Goal: Information Seeking & Learning: Learn about a topic

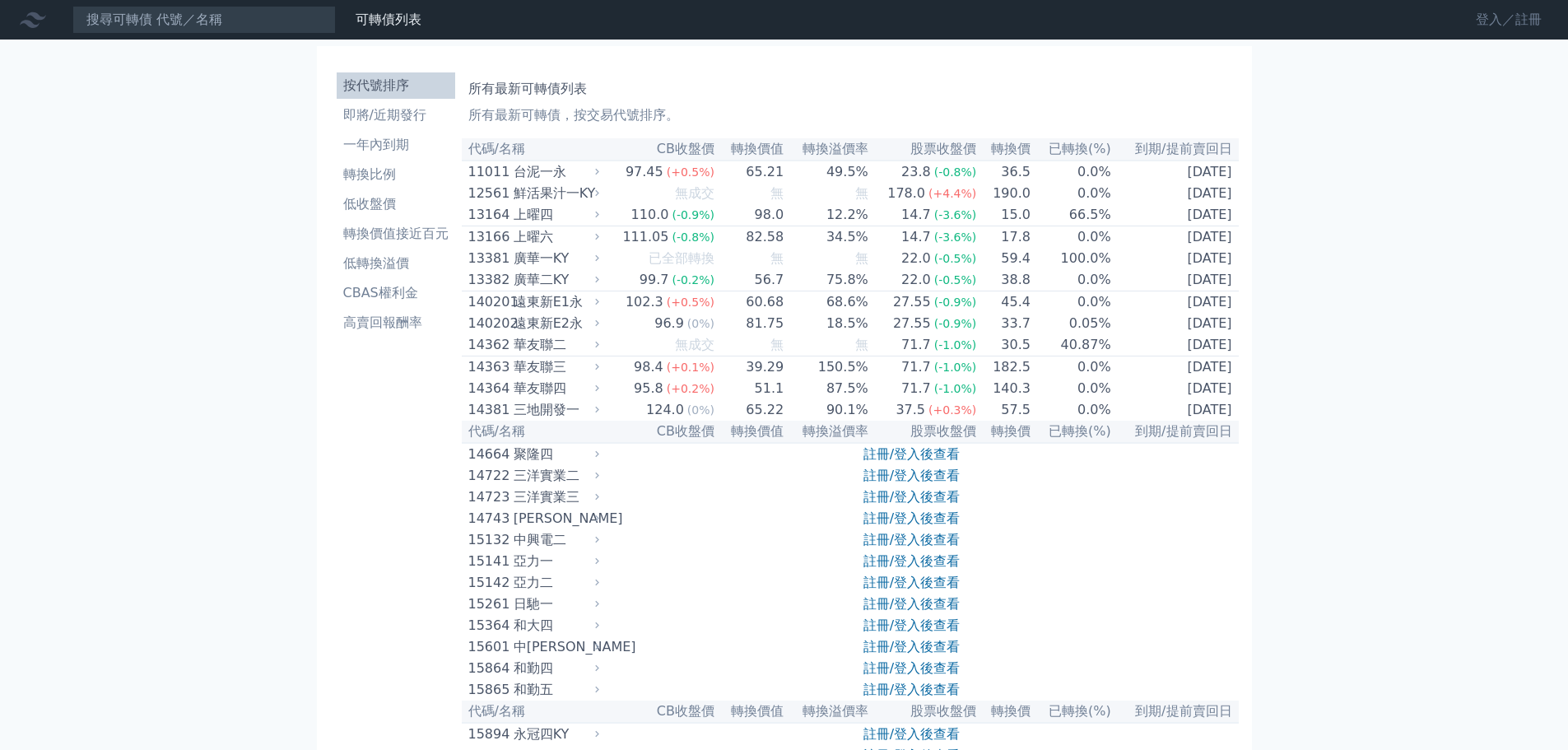
click at [1517, 17] on link "登入／註冊" at bounding box center [1509, 20] width 92 height 27
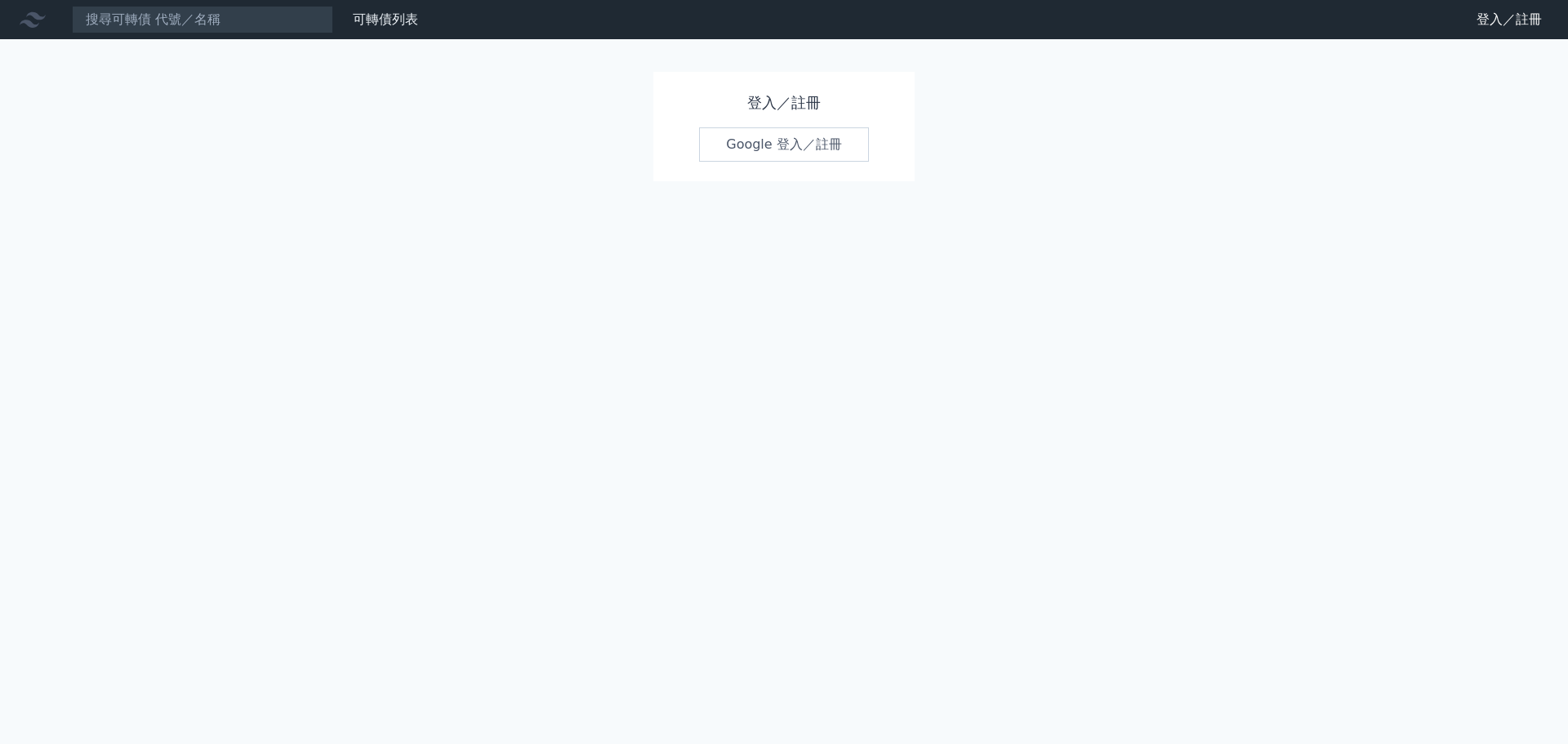
click at [802, 152] on link "Google 登入／註冊" at bounding box center [784, 144] width 169 height 34
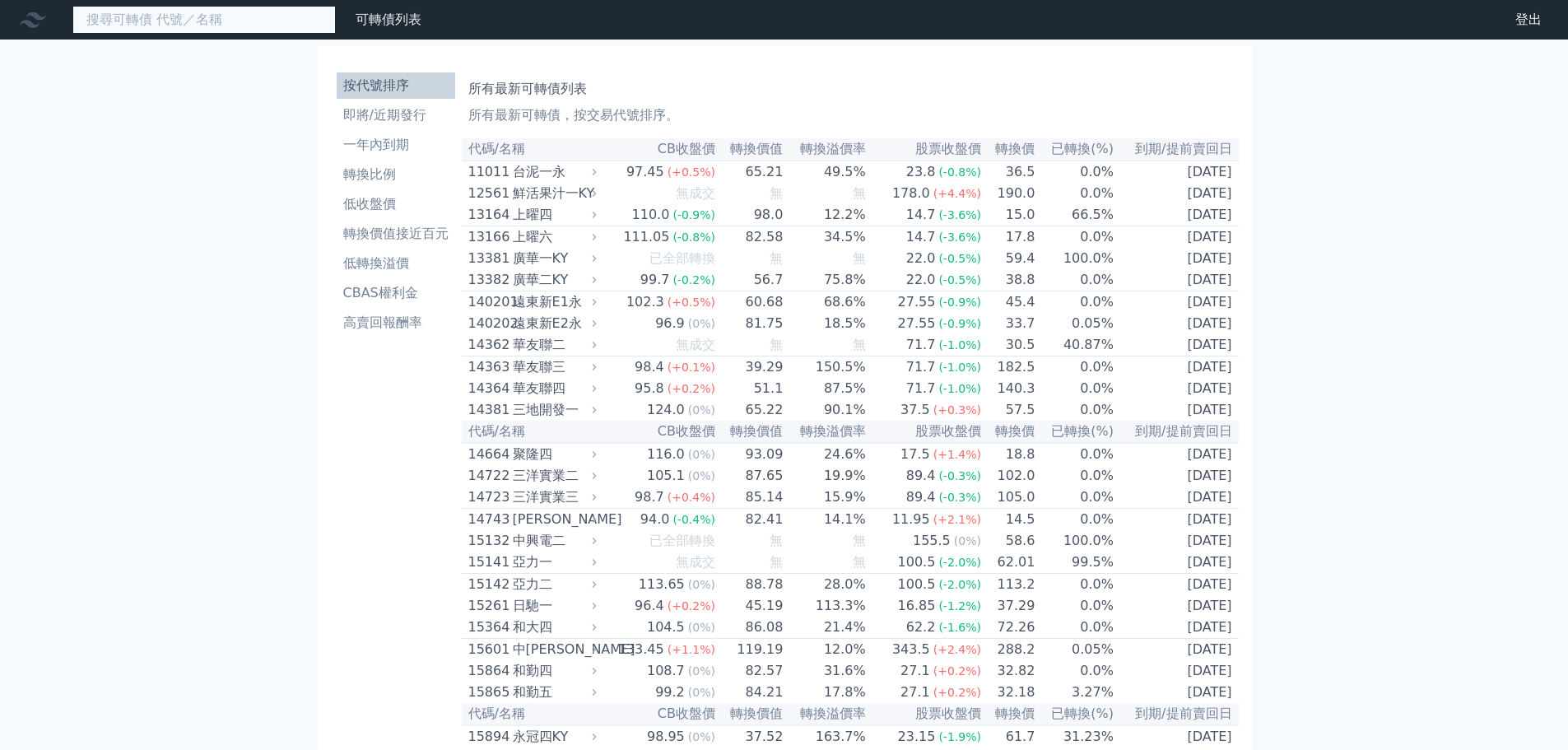
click at [194, 20] on input at bounding box center [204, 19] width 263 height 28
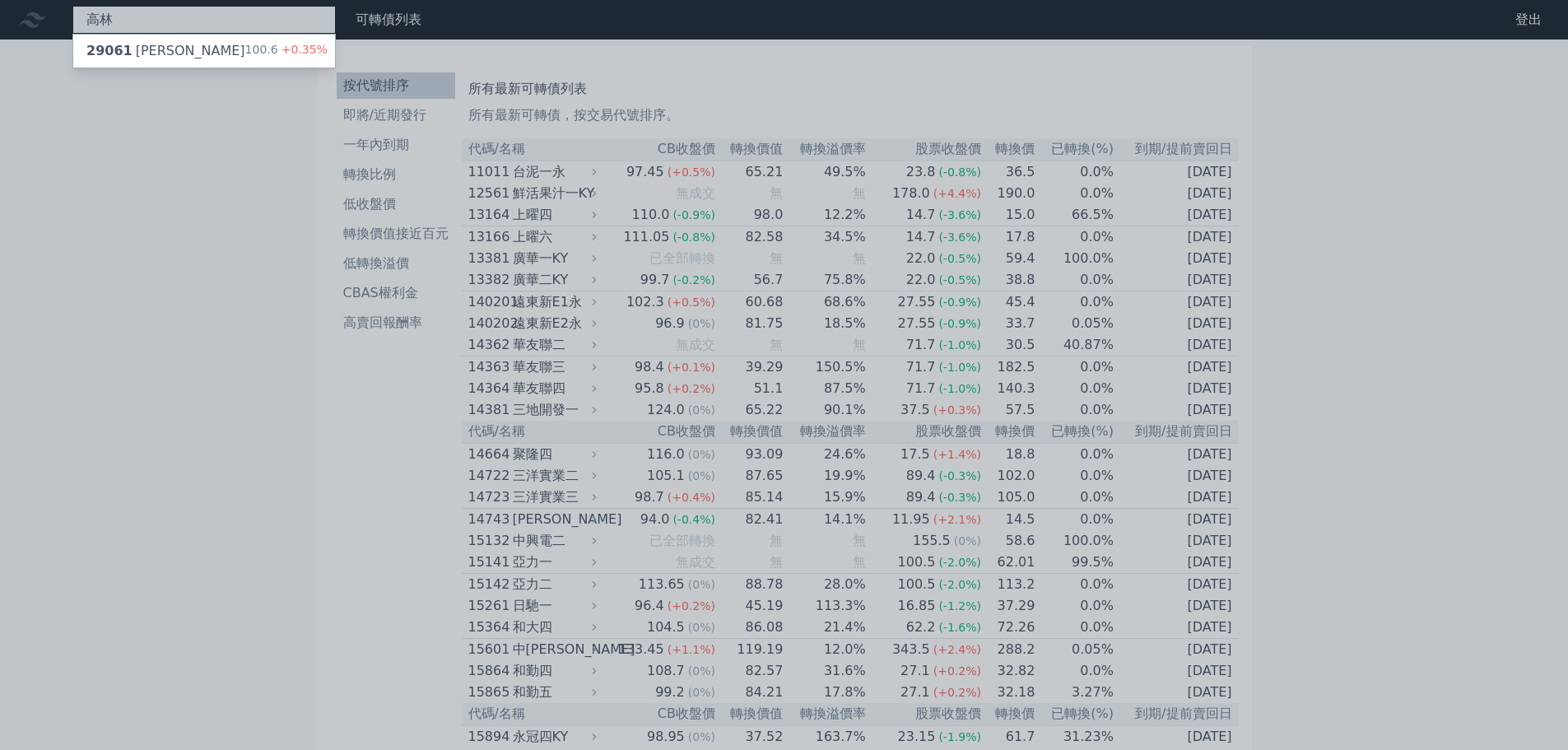
type input "高林"
click at [175, 52] on div "29061 高林一 100.6 +0.35%" at bounding box center [204, 51] width 261 height 33
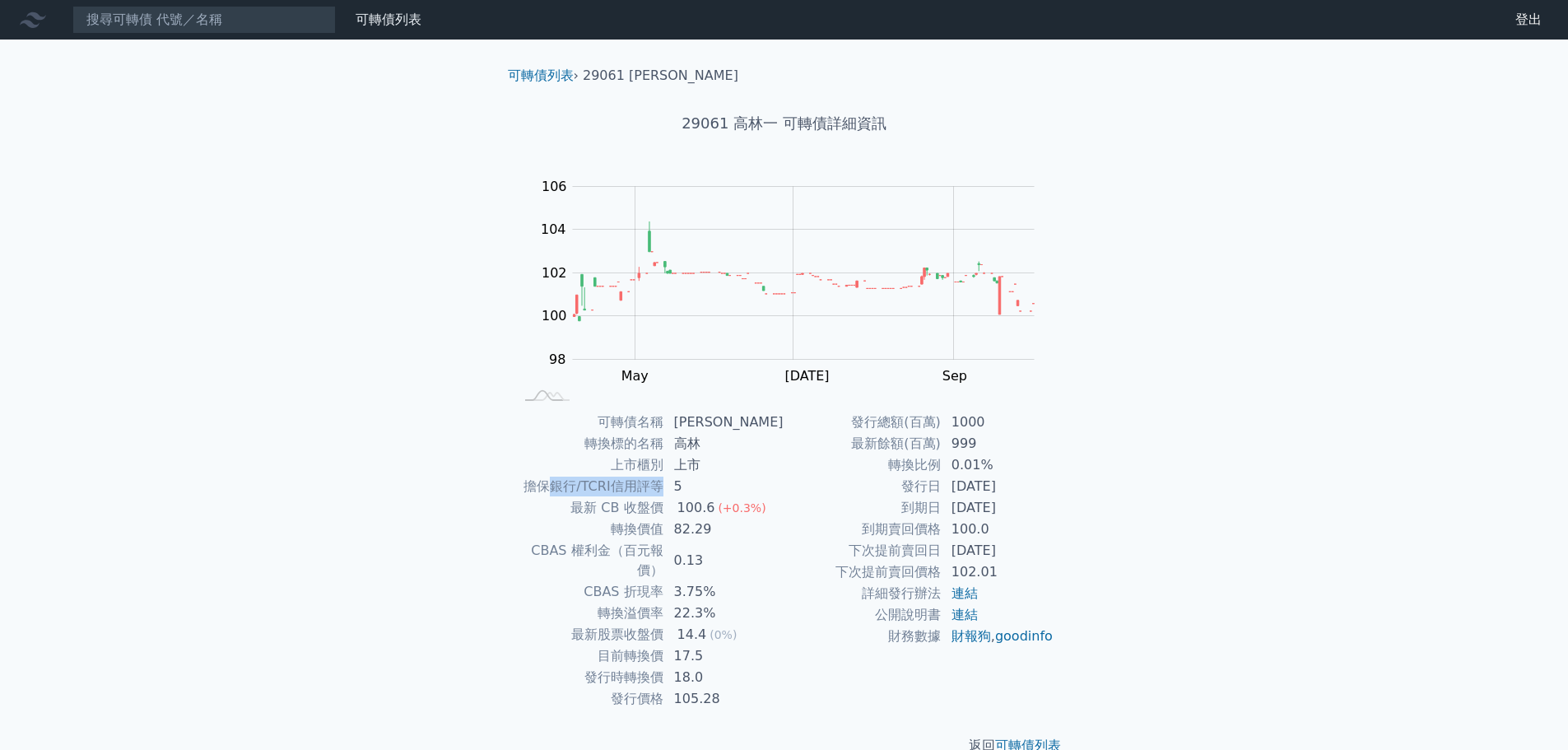
drag, startPoint x: 558, startPoint y: 492, endPoint x: 669, endPoint y: 492, distance: 111.0
click at [664, 492] on td "擔保銀行/TCRI信用評等" at bounding box center [589, 487] width 149 height 21
click at [734, 494] on td "5" at bounding box center [724, 487] width 120 height 21
drag, startPoint x: 636, startPoint y: 502, endPoint x: 714, endPoint y: 501, distance: 78.0
click at [714, 501] on tr "最新 CB 收盤價 100.6 (+0.3%)" at bounding box center [649, 508] width 270 height 21
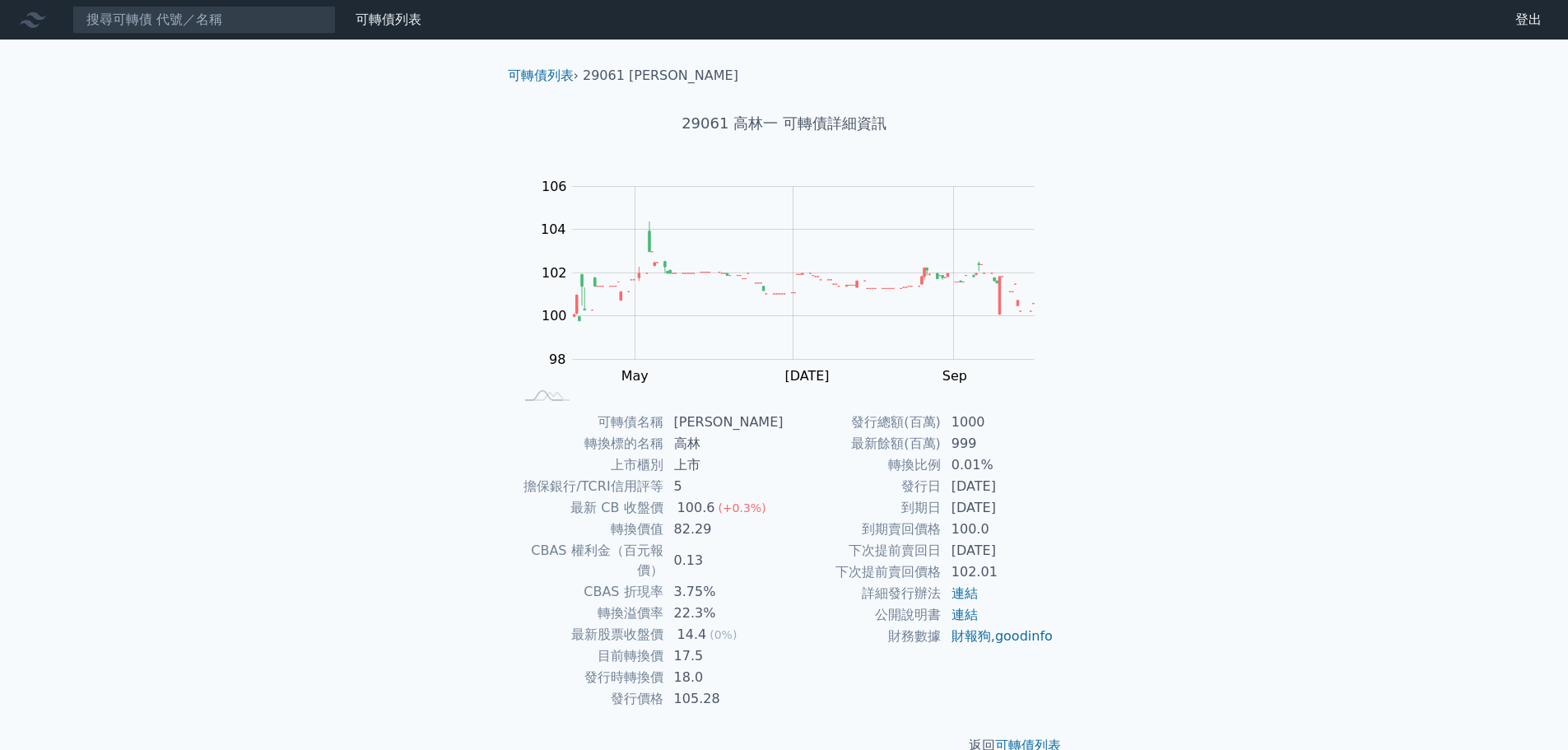
click at [782, 501] on td "100.6 (+0.3%)" at bounding box center [724, 508] width 120 height 21
click at [707, 526] on td "82.29" at bounding box center [724, 529] width 120 height 21
click at [735, 533] on td "82.29" at bounding box center [724, 529] width 120 height 21
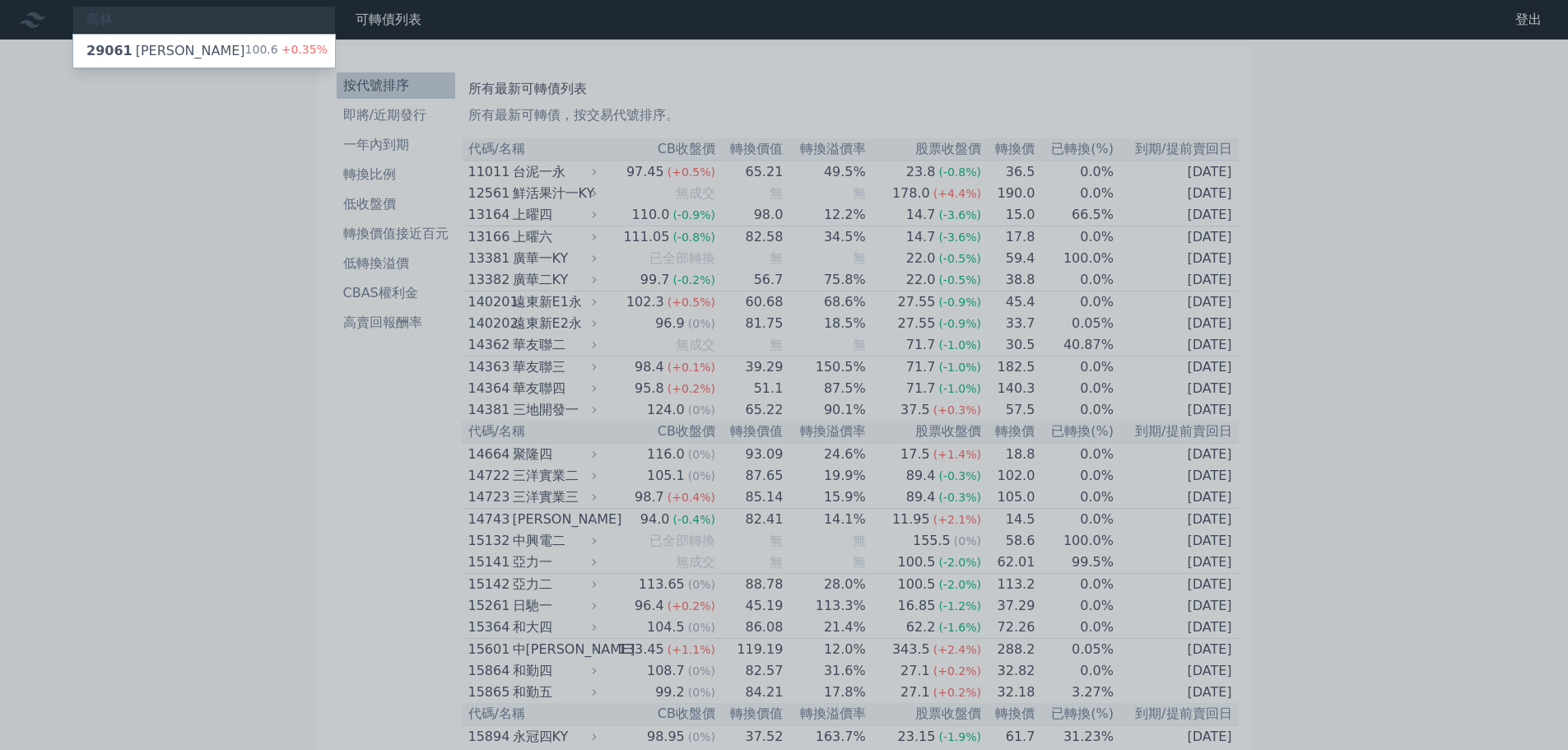
click at [277, 423] on div at bounding box center [784, 375] width 1568 height 750
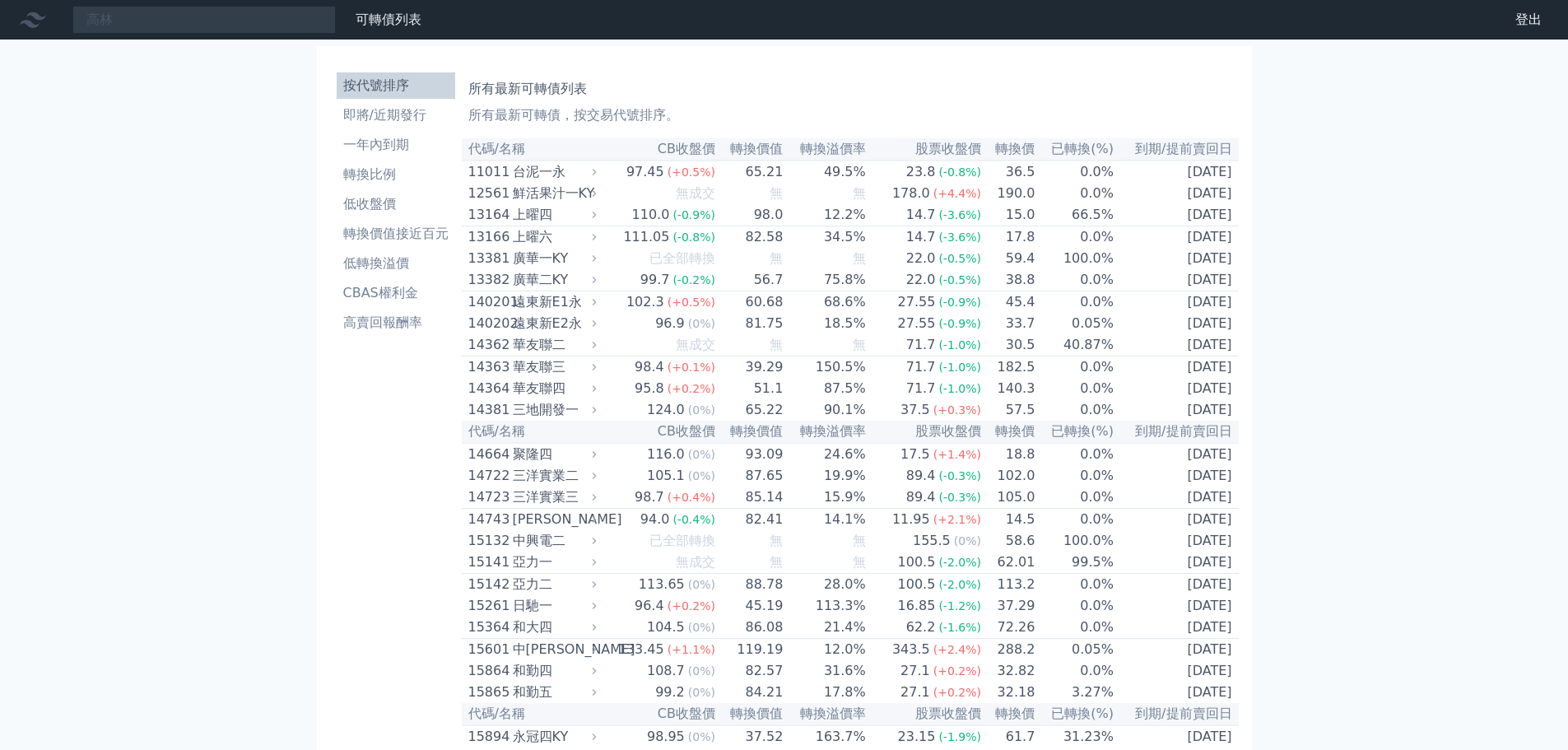
click at [537, 143] on th "代碼/名稱" at bounding box center [531, 149] width 139 height 22
click at [486, 152] on th "代碼/名稱" at bounding box center [531, 149] width 139 height 22
drag, startPoint x: 663, startPoint y: 149, endPoint x: 700, endPoint y: 146, distance: 37.1
click at [664, 149] on th "CB收盤價" at bounding box center [659, 149] width 116 height 22
click at [737, 146] on th "轉換價值" at bounding box center [750, 149] width 68 height 22
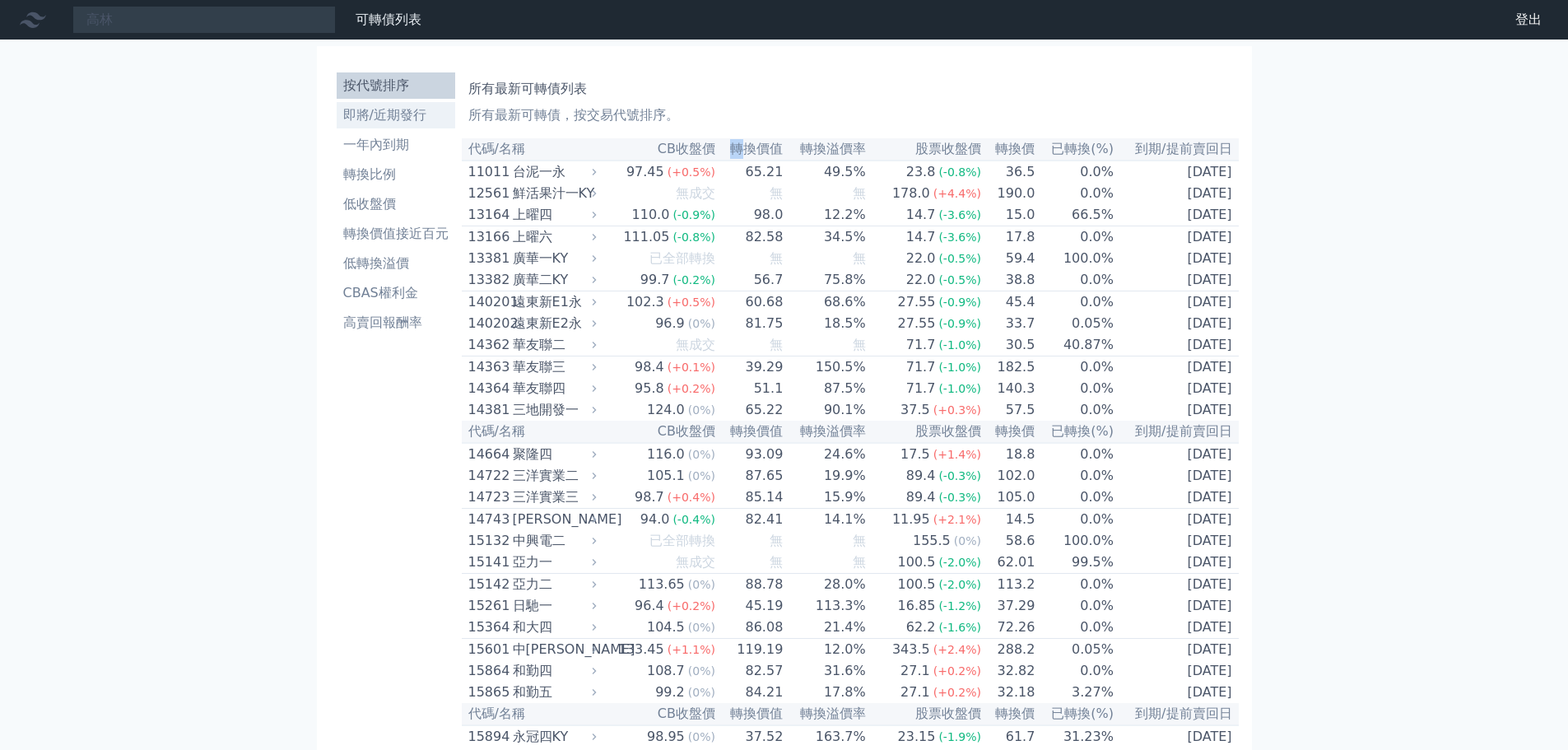
click at [405, 113] on li "即將/近期發行" at bounding box center [396, 115] width 118 height 20
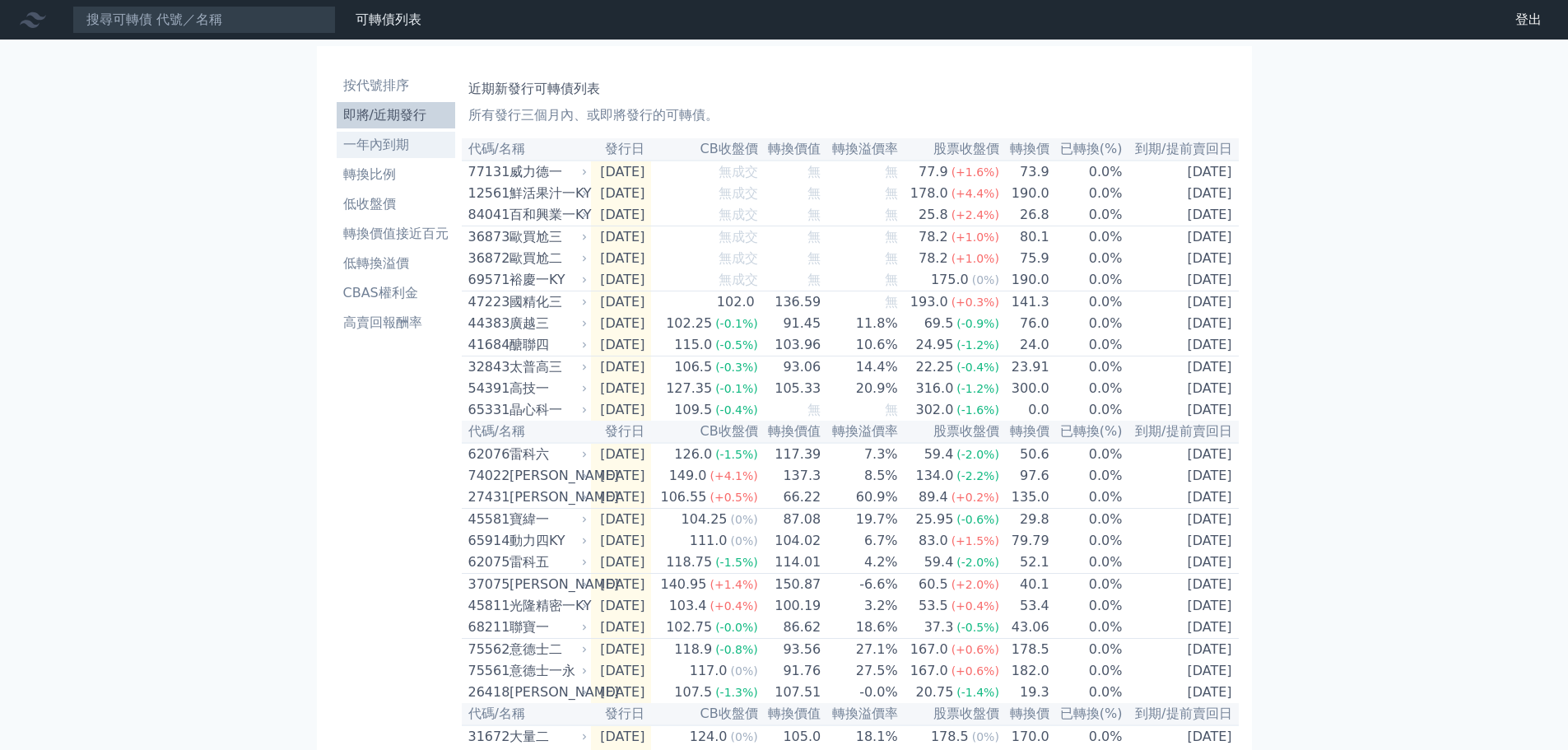
click at [399, 141] on li "一年內到期" at bounding box center [396, 145] width 118 height 20
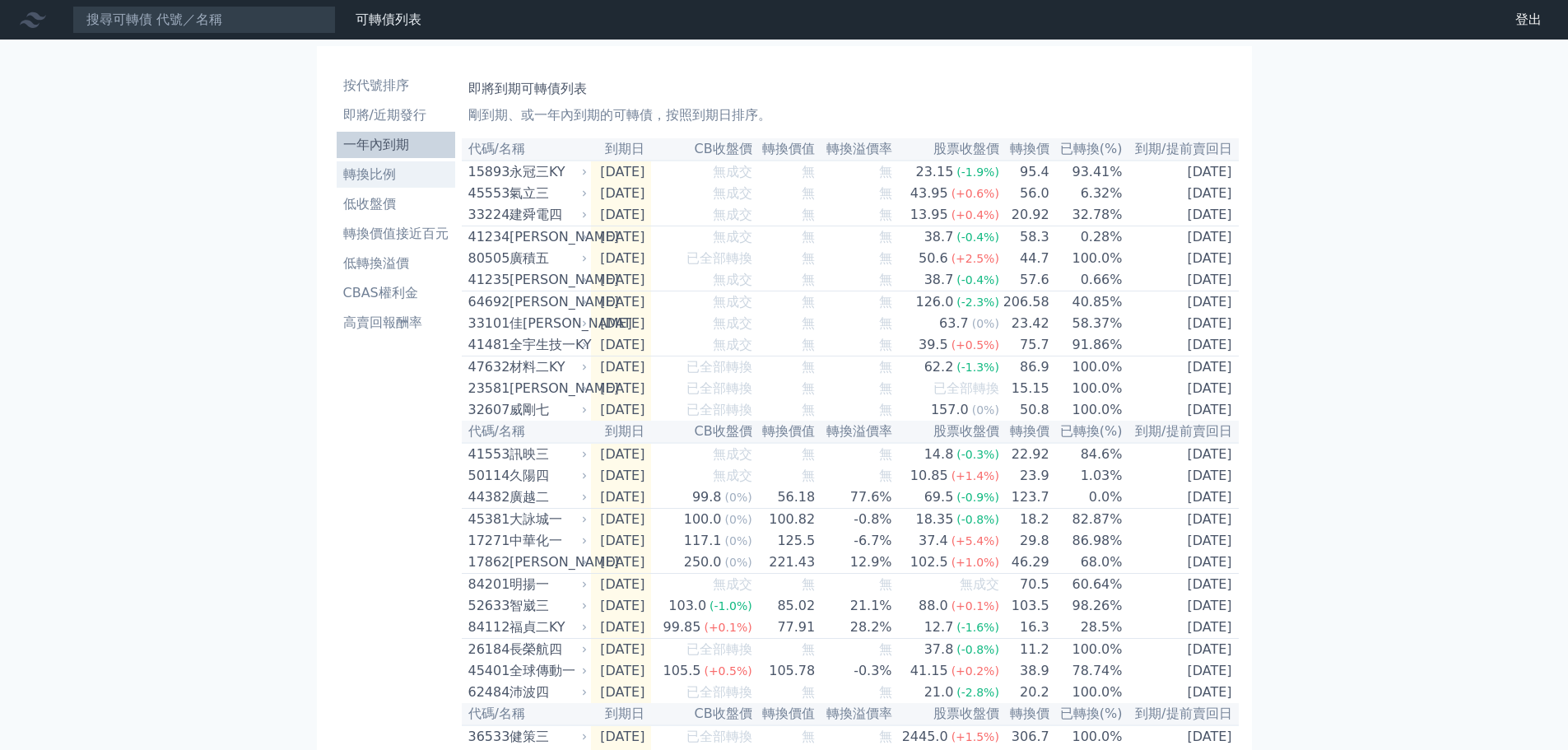
click at [370, 172] on li "轉換比例" at bounding box center [396, 174] width 118 height 20
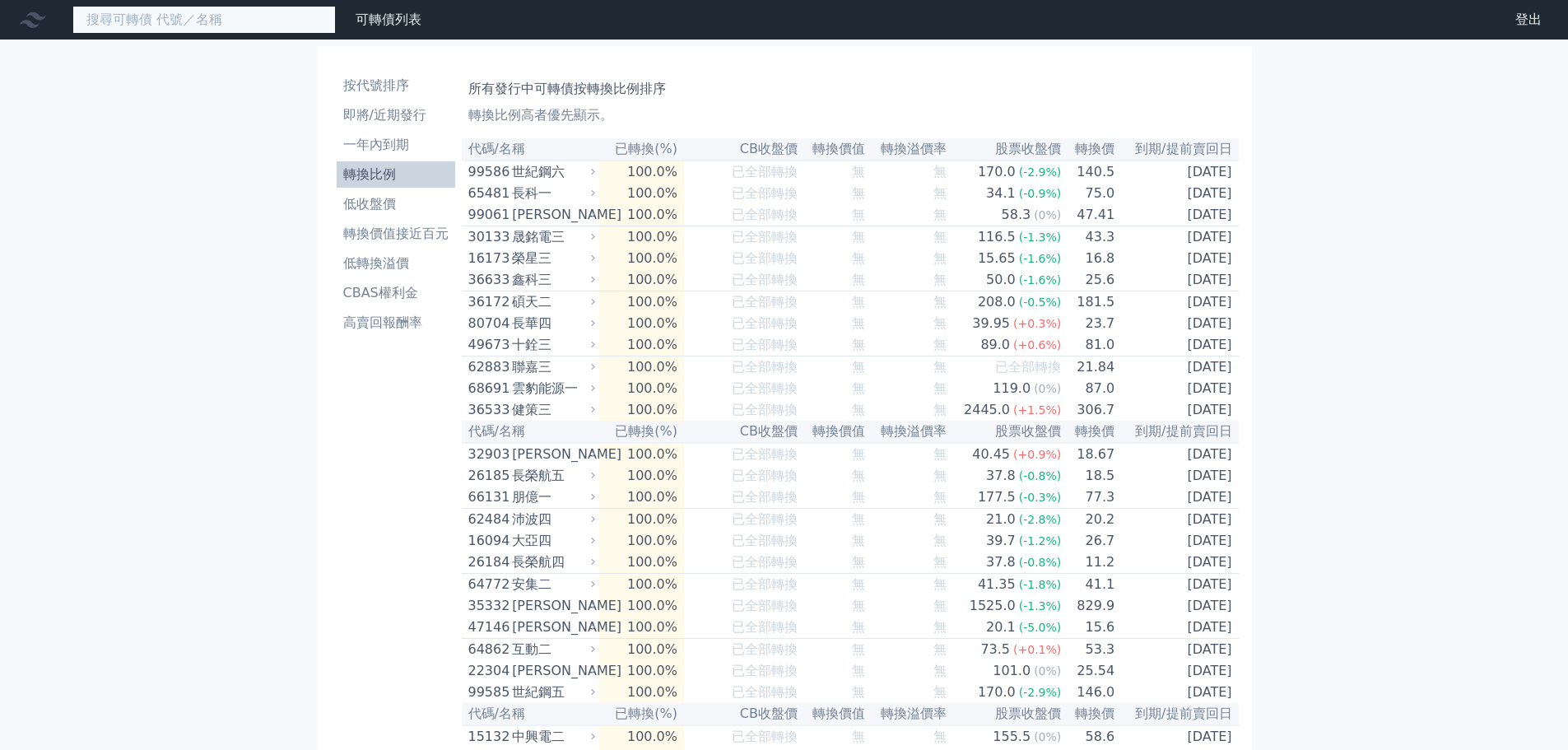
click at [228, 26] on input at bounding box center [204, 19] width 263 height 28
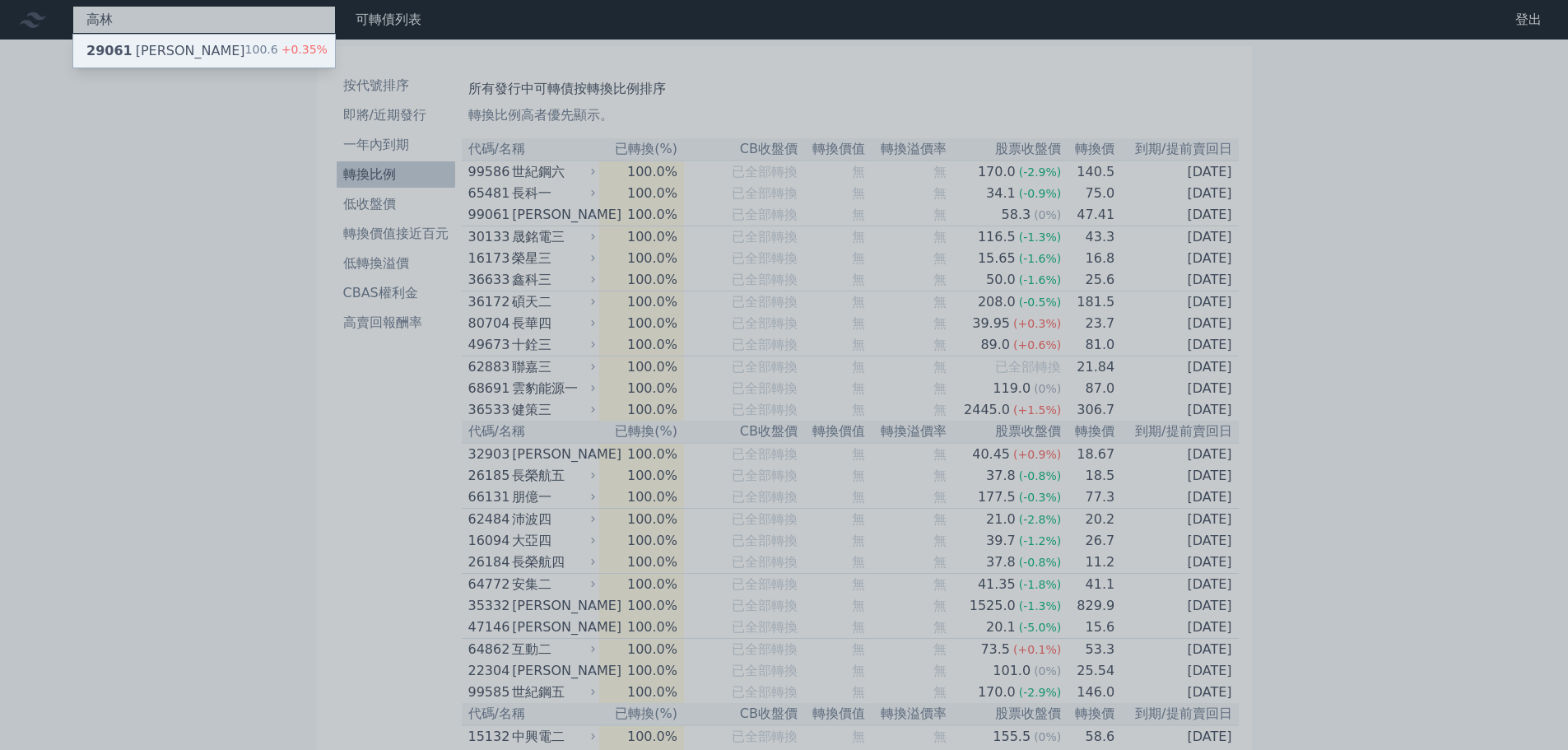
type input "高林"
click at [221, 50] on div "29061 高林一 100.6 +0.35%" at bounding box center [204, 51] width 261 height 33
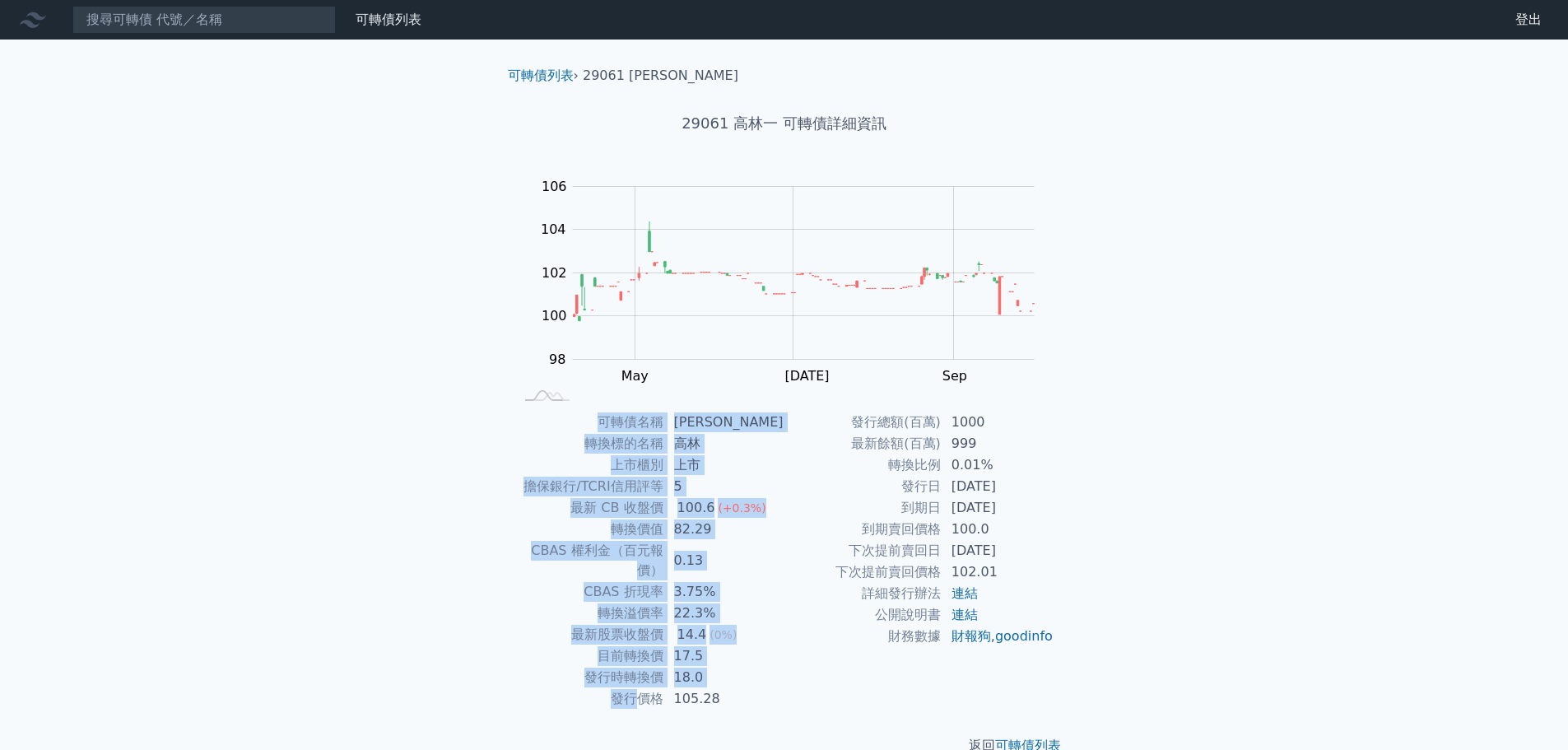
drag, startPoint x: 605, startPoint y: 392, endPoint x: 649, endPoint y: 675, distance: 286.4
click at [649, 675] on div "可轉債列表 › 29061 [PERSON_NAME] 29061 高林一 可轉債詳細資訊 Zoom Out 104 97 98 99 100 108 102…" at bounding box center [784, 410] width 580 height 743
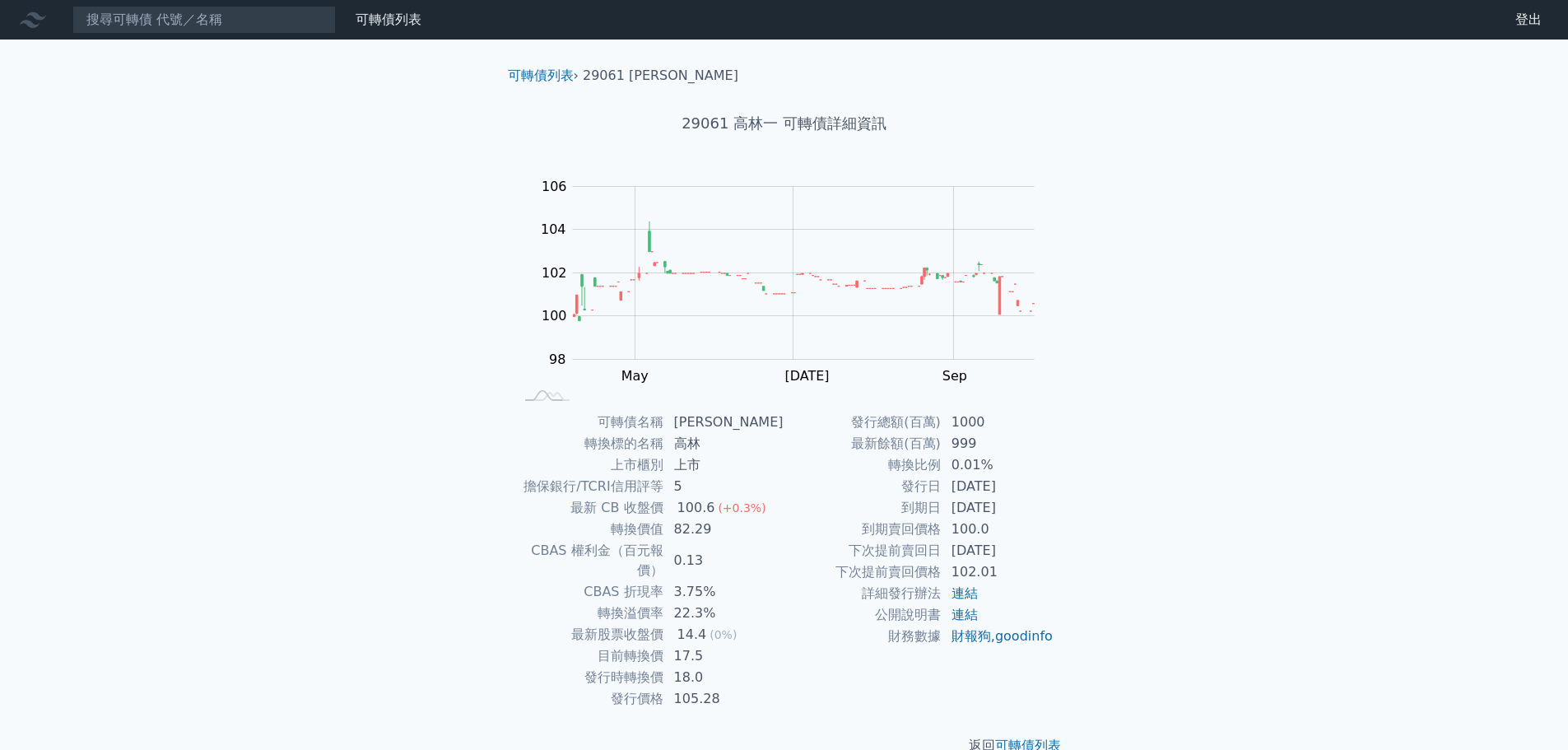
click at [891, 431] on td "發行總額(百萬)" at bounding box center [863, 423] width 157 height 21
drag, startPoint x: 880, startPoint y: 423, endPoint x: 1009, endPoint y: 469, distance: 137.0
click at [966, 431] on tr "發行總額(百萬) 1000" at bounding box center [920, 423] width 270 height 21
click at [1058, 486] on div "可轉債名稱 高林一 轉換標的名稱 高林 上市櫃別 上市 擔保銀行/TCRI信用評等 5 最新 CB 收盤價 100.6 (+0.3%) 轉換價值 82.29 …" at bounding box center [784, 560] width 580 height 298
drag, startPoint x: 954, startPoint y: 463, endPoint x: 975, endPoint y: 463, distance: 21.0
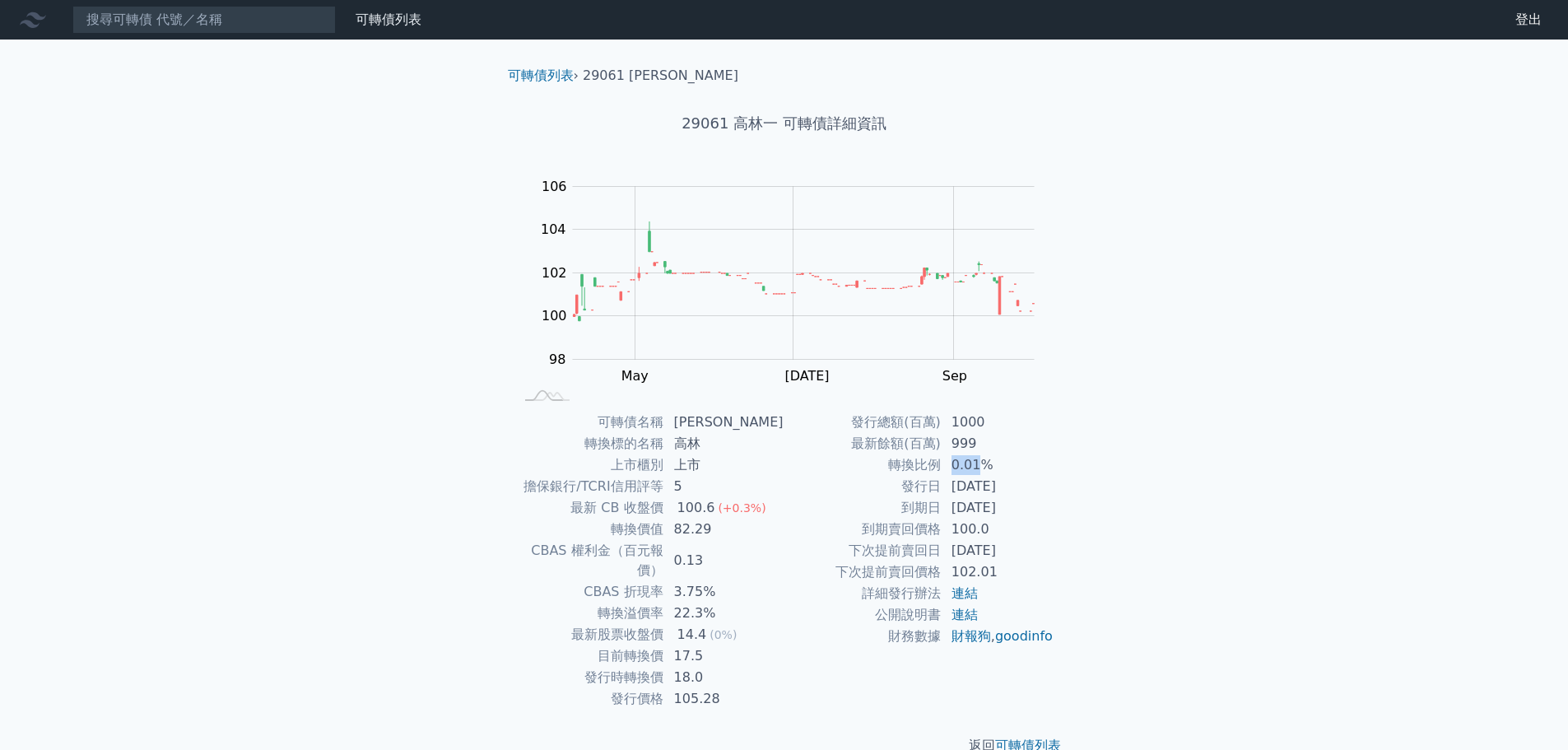
click at [975, 463] on td "0.01%" at bounding box center [998, 465] width 113 height 21
click at [1044, 475] on td "0.01%" at bounding box center [998, 465] width 113 height 21
drag, startPoint x: 1024, startPoint y: 728, endPoint x: 1017, endPoint y: 723, distance: 8.6
click at [1024, 738] on link "可轉債列表" at bounding box center [1028, 746] width 66 height 16
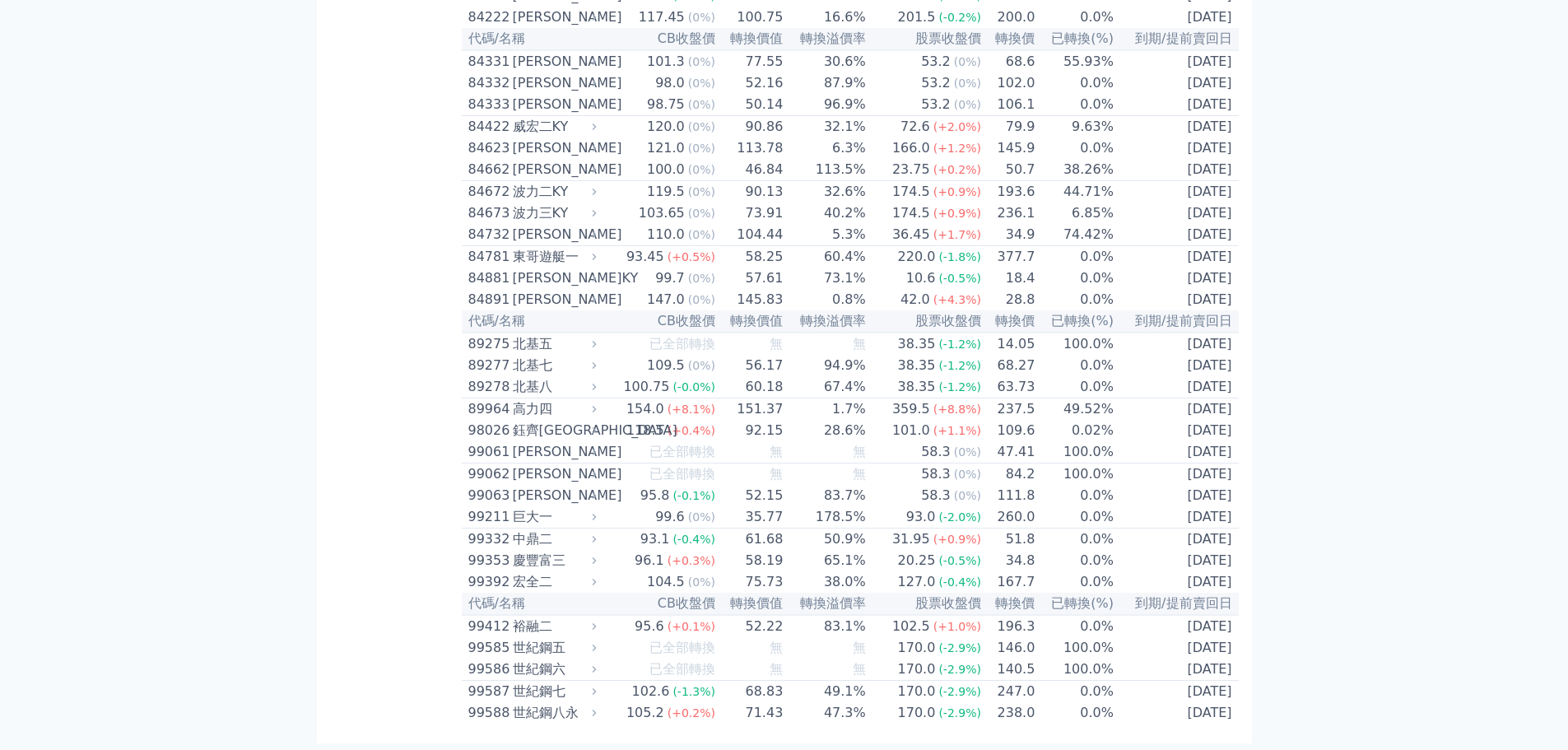
scroll to position [7815, 0]
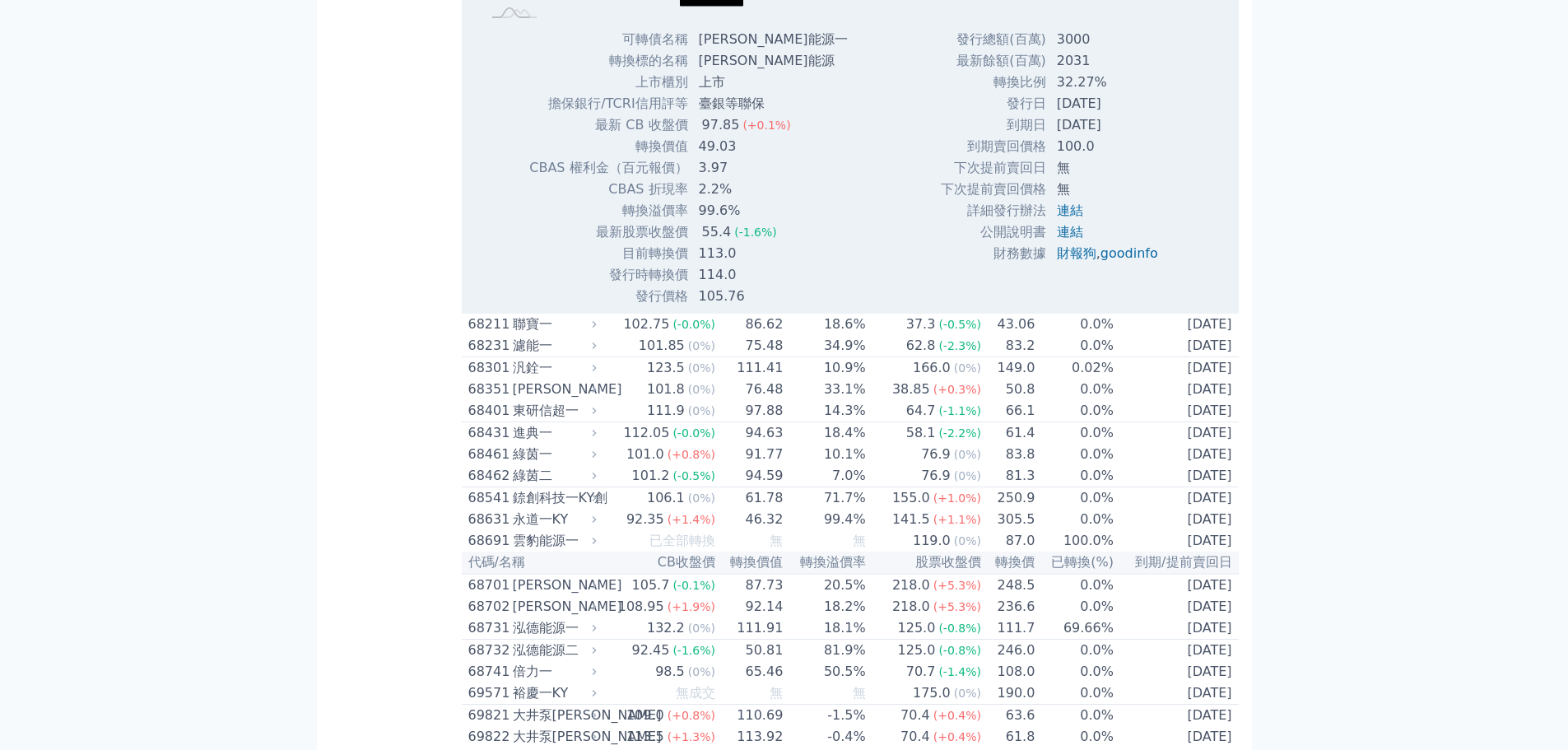
scroll to position [8226, 0]
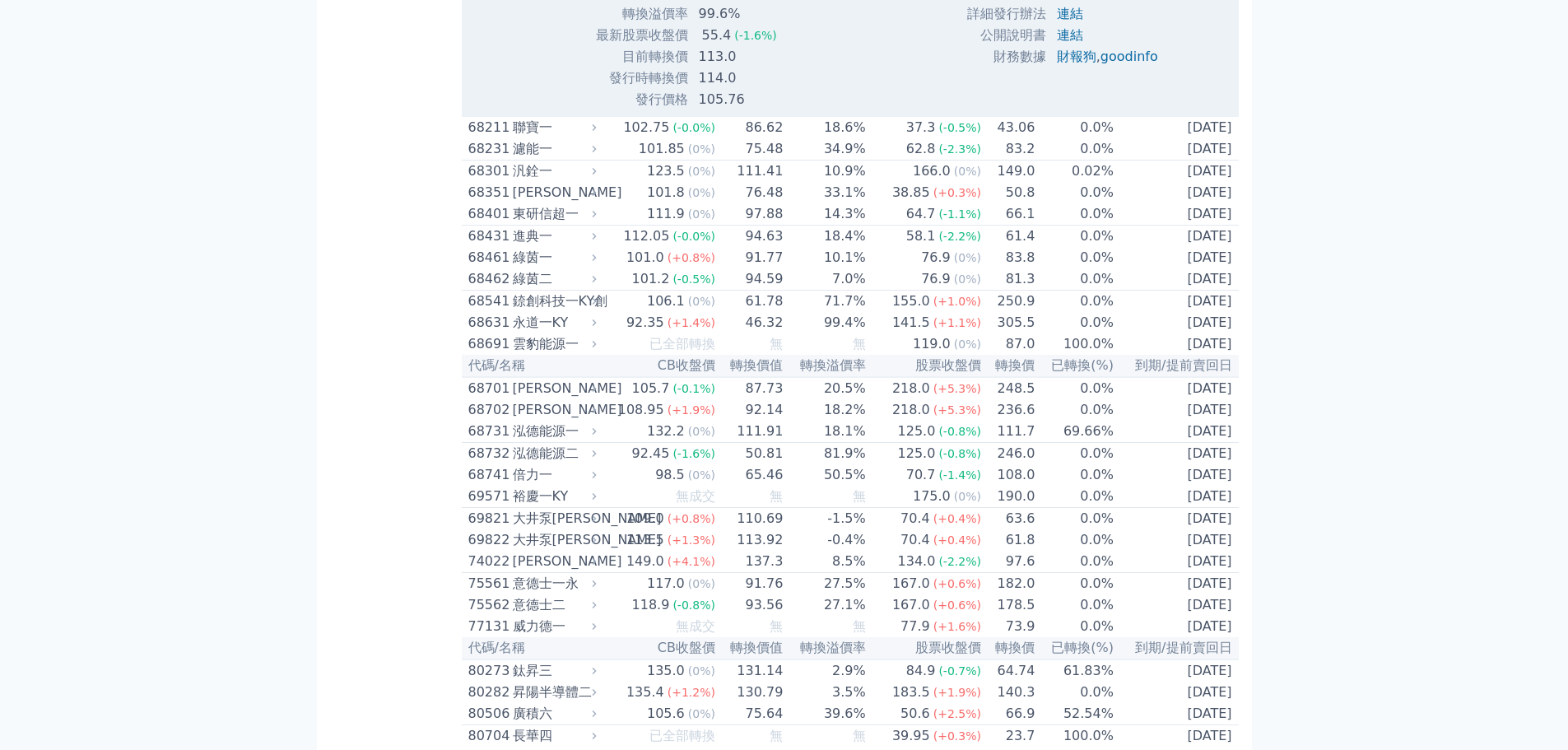
drag, startPoint x: 668, startPoint y: 431, endPoint x: 758, endPoint y: 430, distance: 90.0
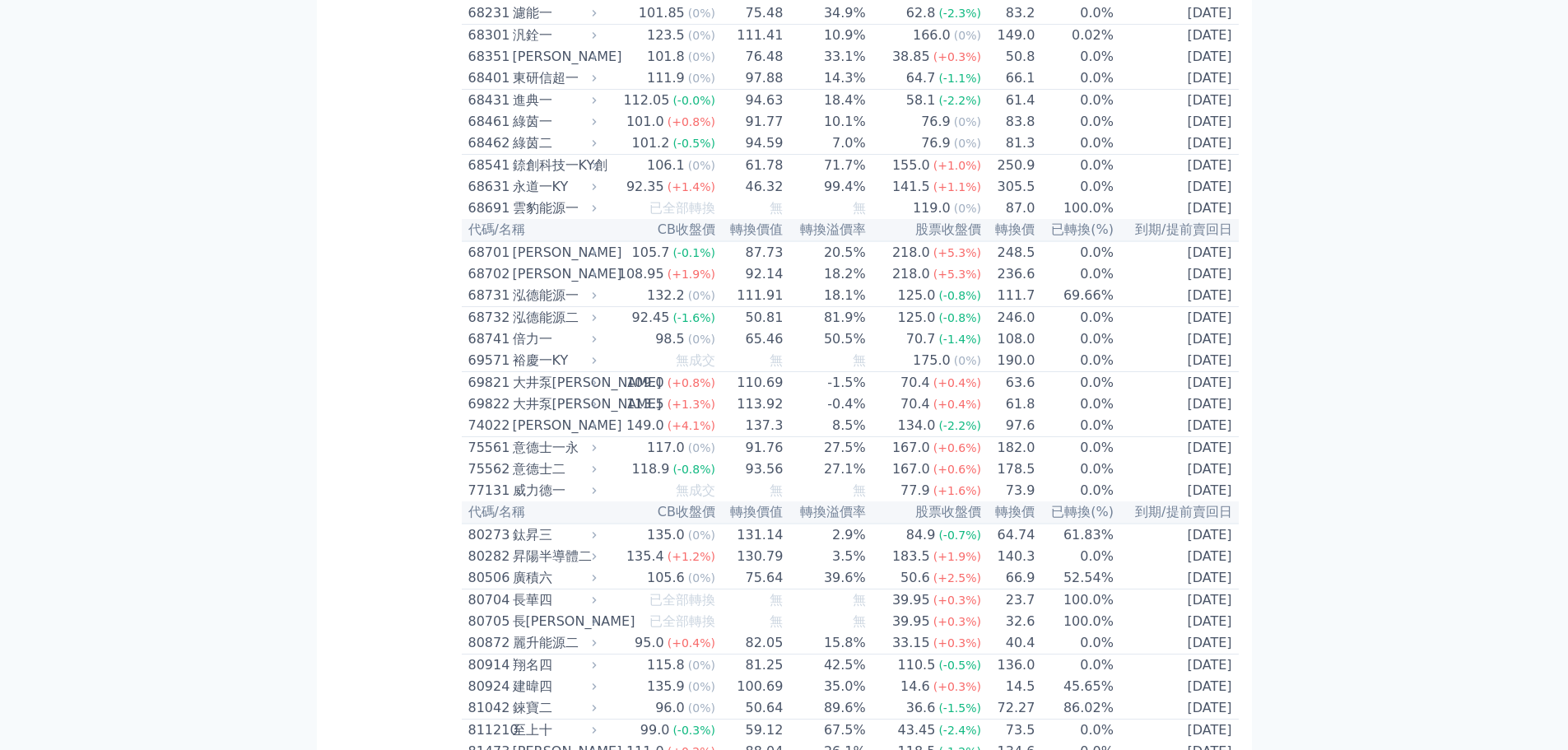
scroll to position [8391, 0]
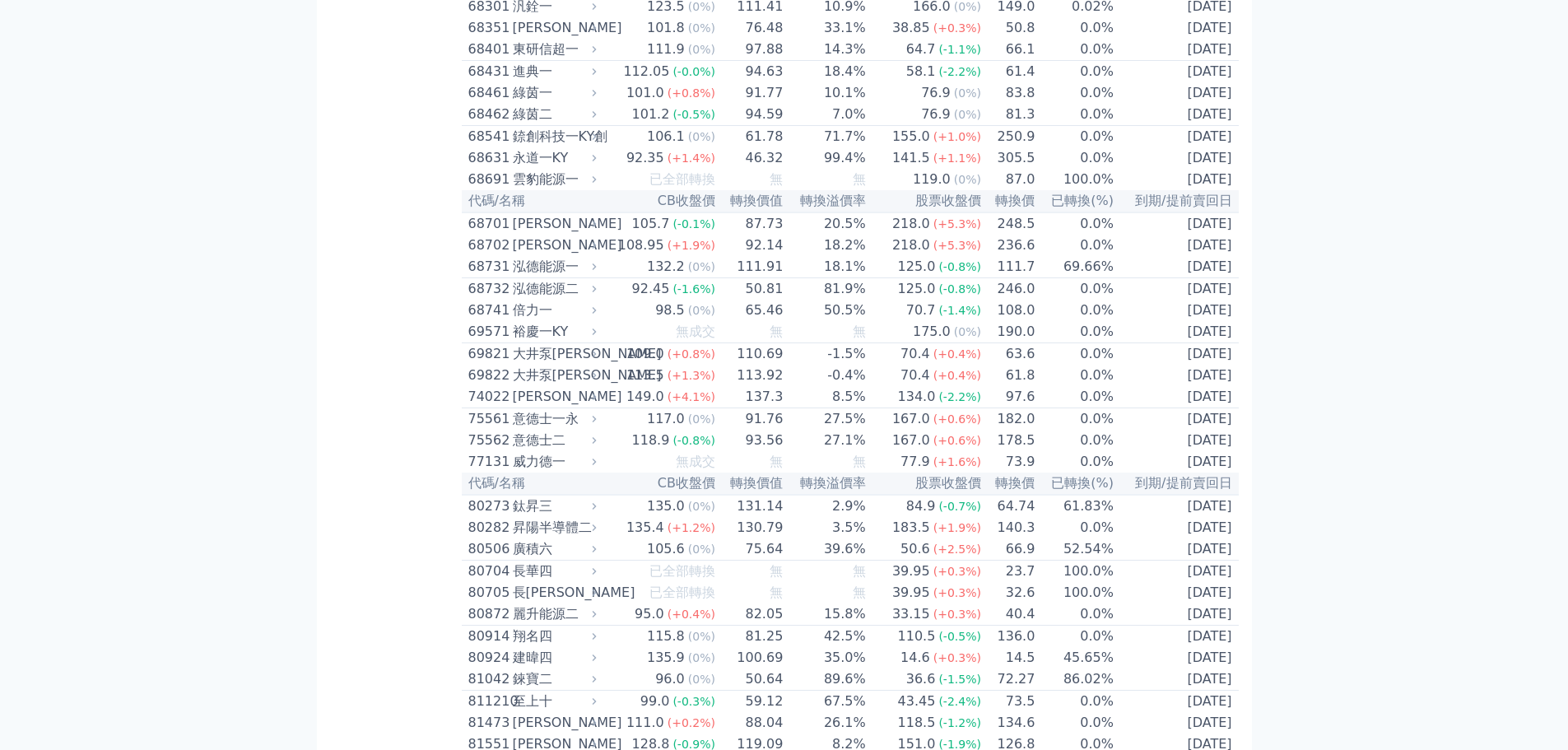
drag, startPoint x: 670, startPoint y: 480, endPoint x: 713, endPoint y: 479, distance: 43.0
drag, startPoint x: 617, startPoint y: 448, endPoint x: 696, endPoint y: 451, distance: 79.1
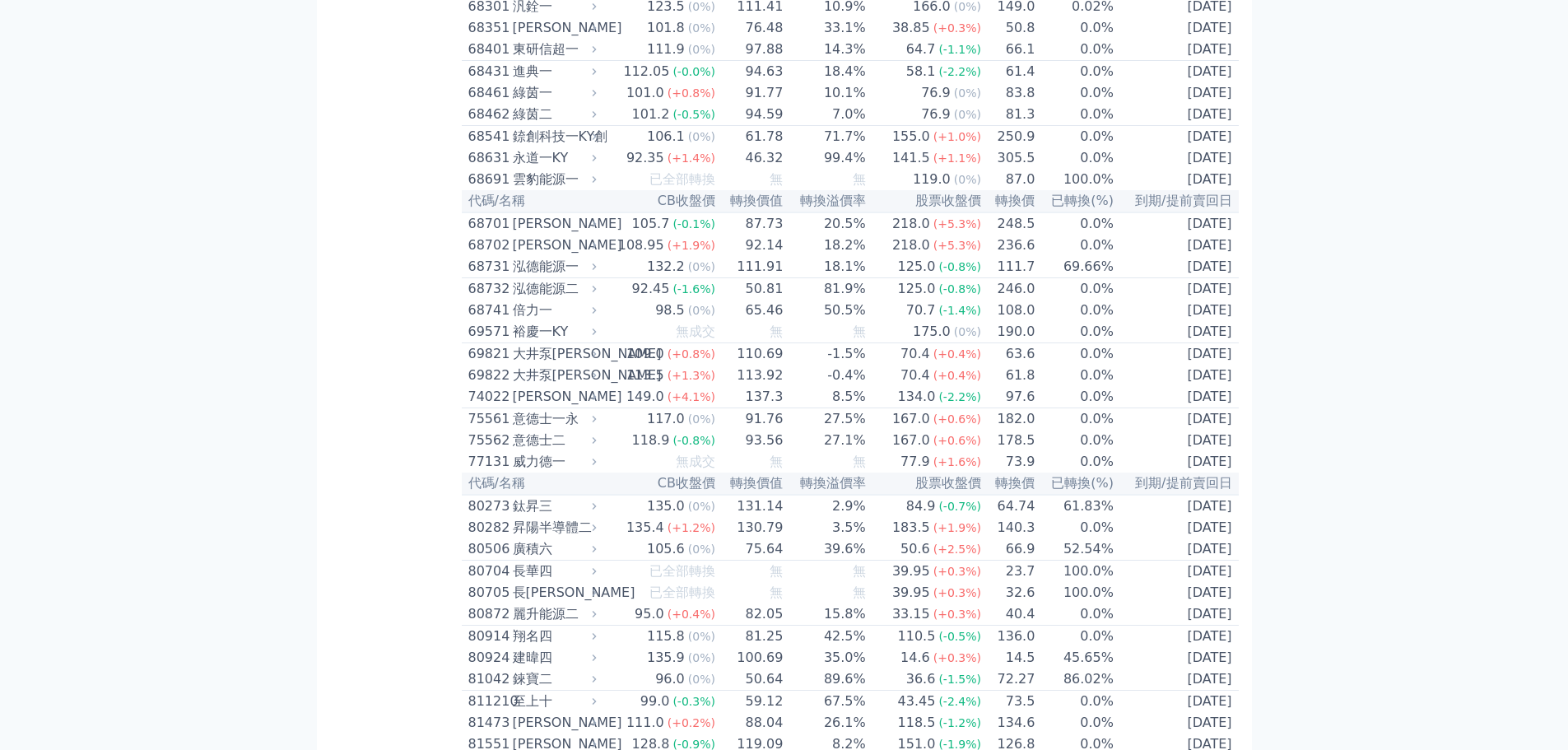
drag, startPoint x: 694, startPoint y: 472, endPoint x: 734, endPoint y: 472, distance: 40.0
drag, startPoint x: 617, startPoint y: 476, endPoint x: 681, endPoint y: 474, distance: 64.0
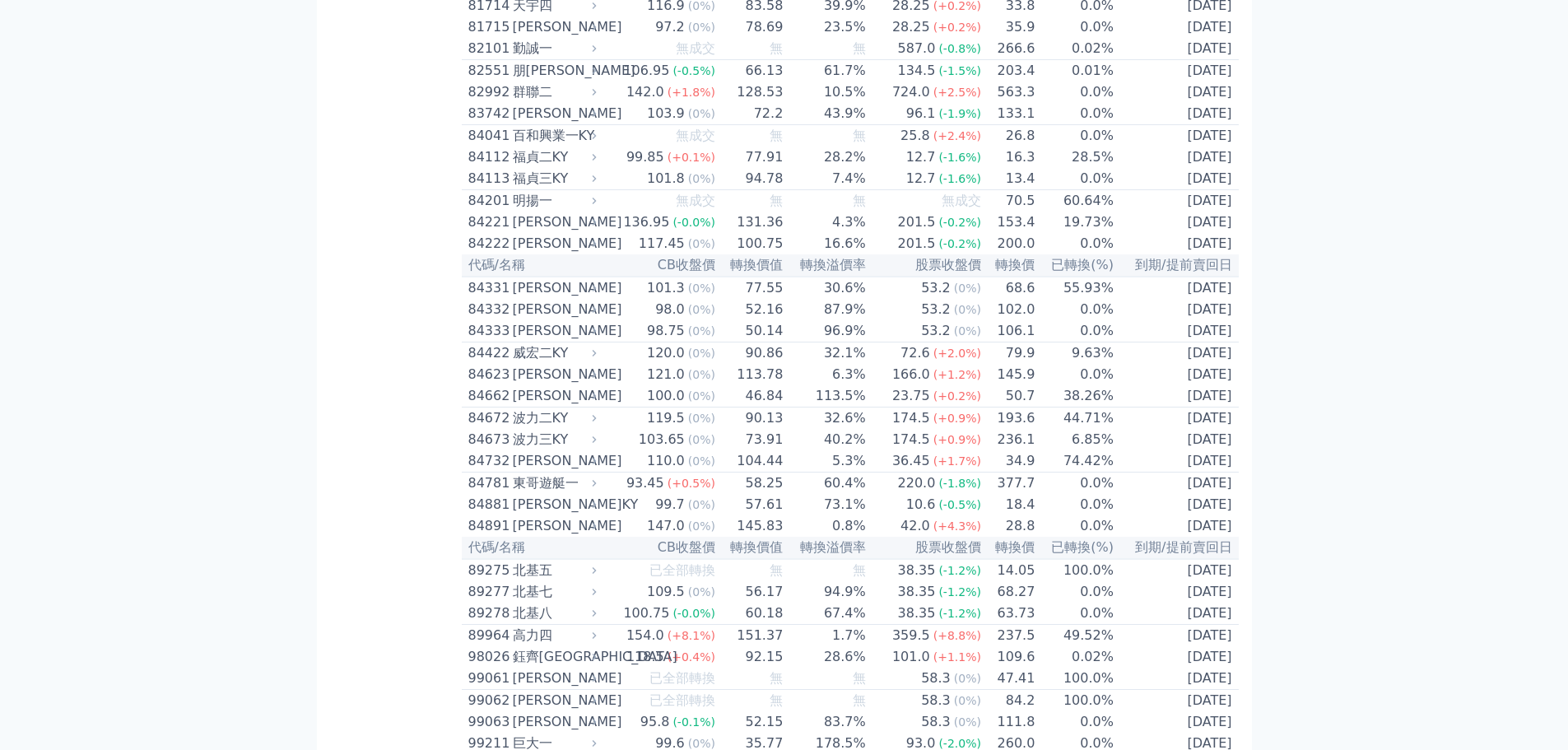
scroll to position [9214, 0]
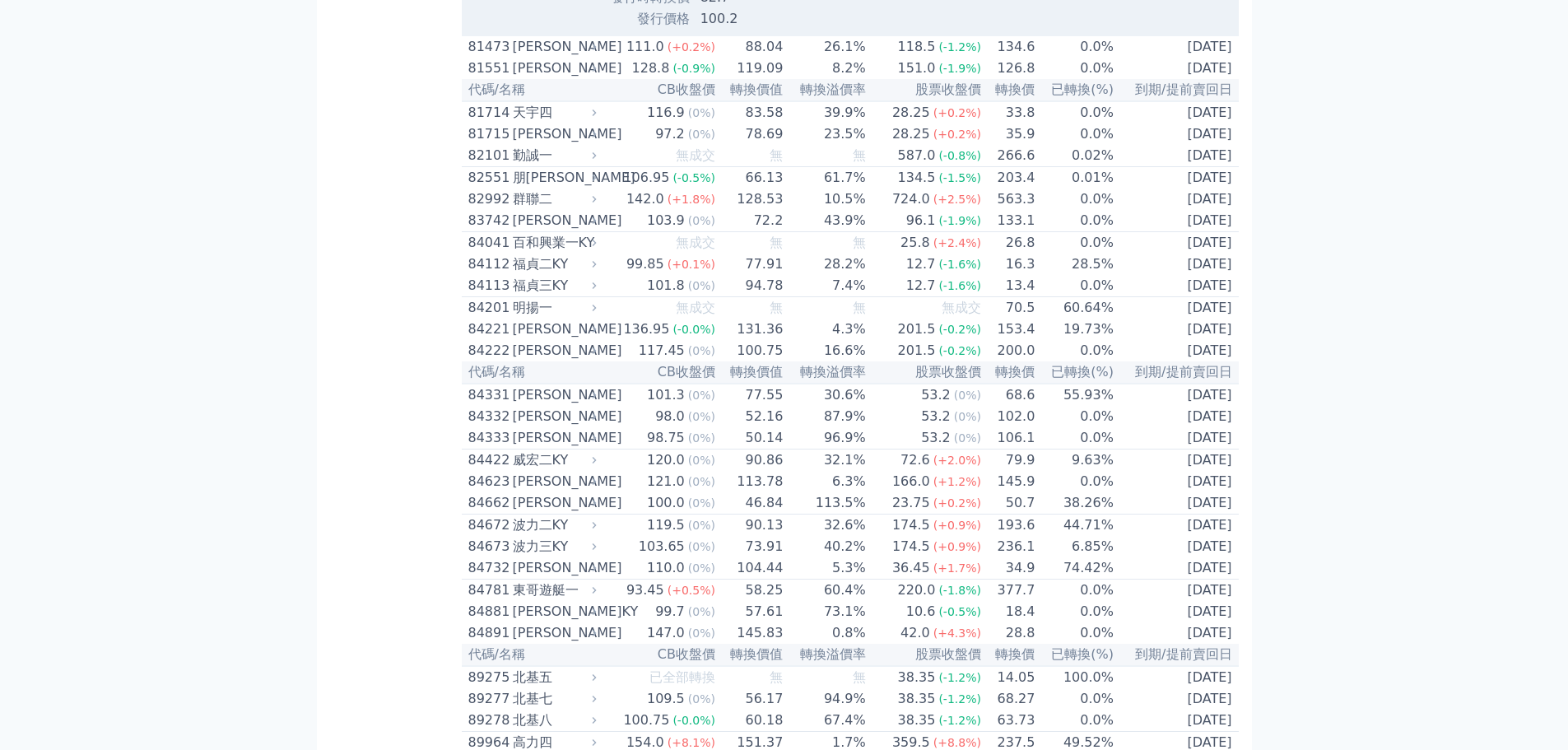
scroll to position [9708, 0]
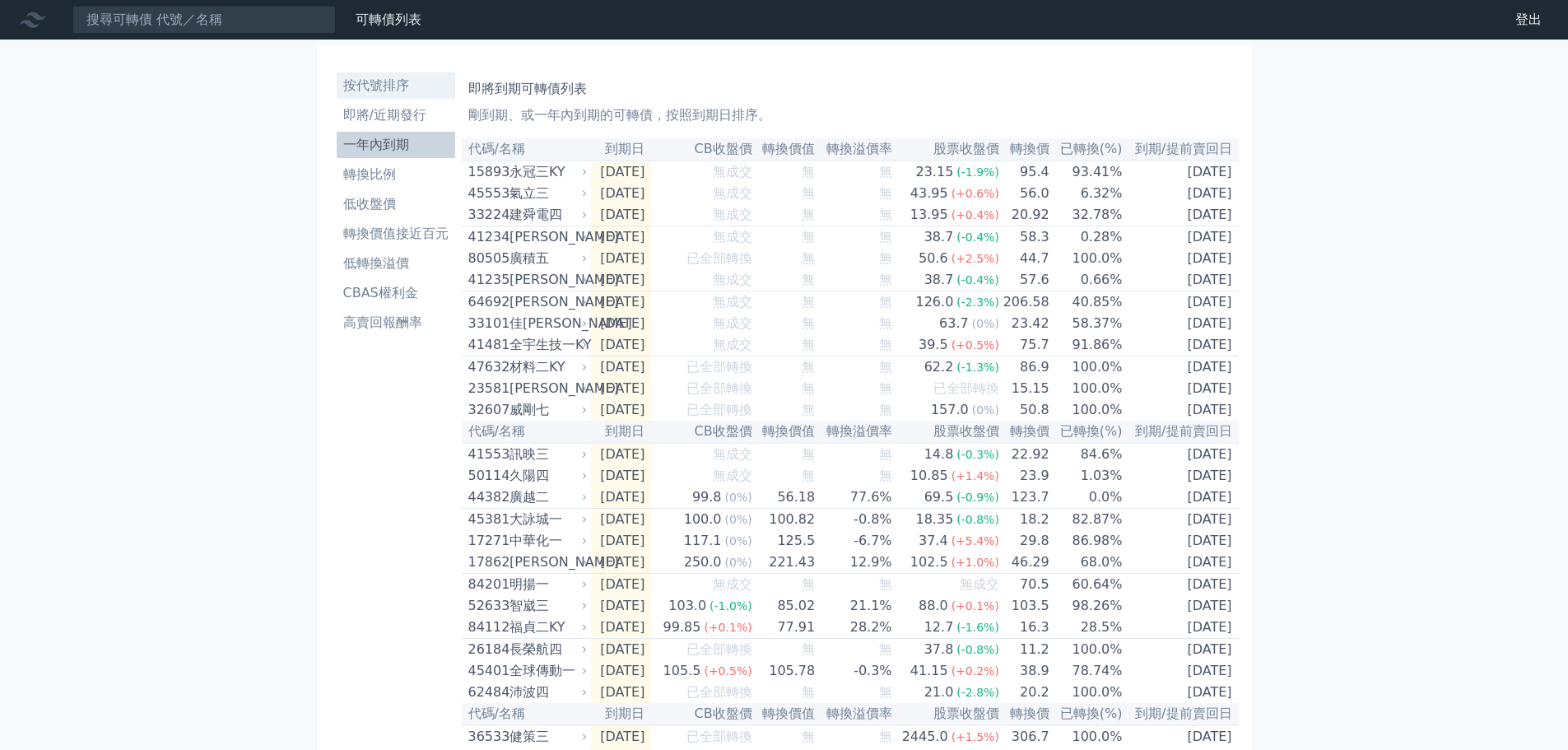
click at [372, 78] on li "按代號排序" at bounding box center [396, 85] width 118 height 20
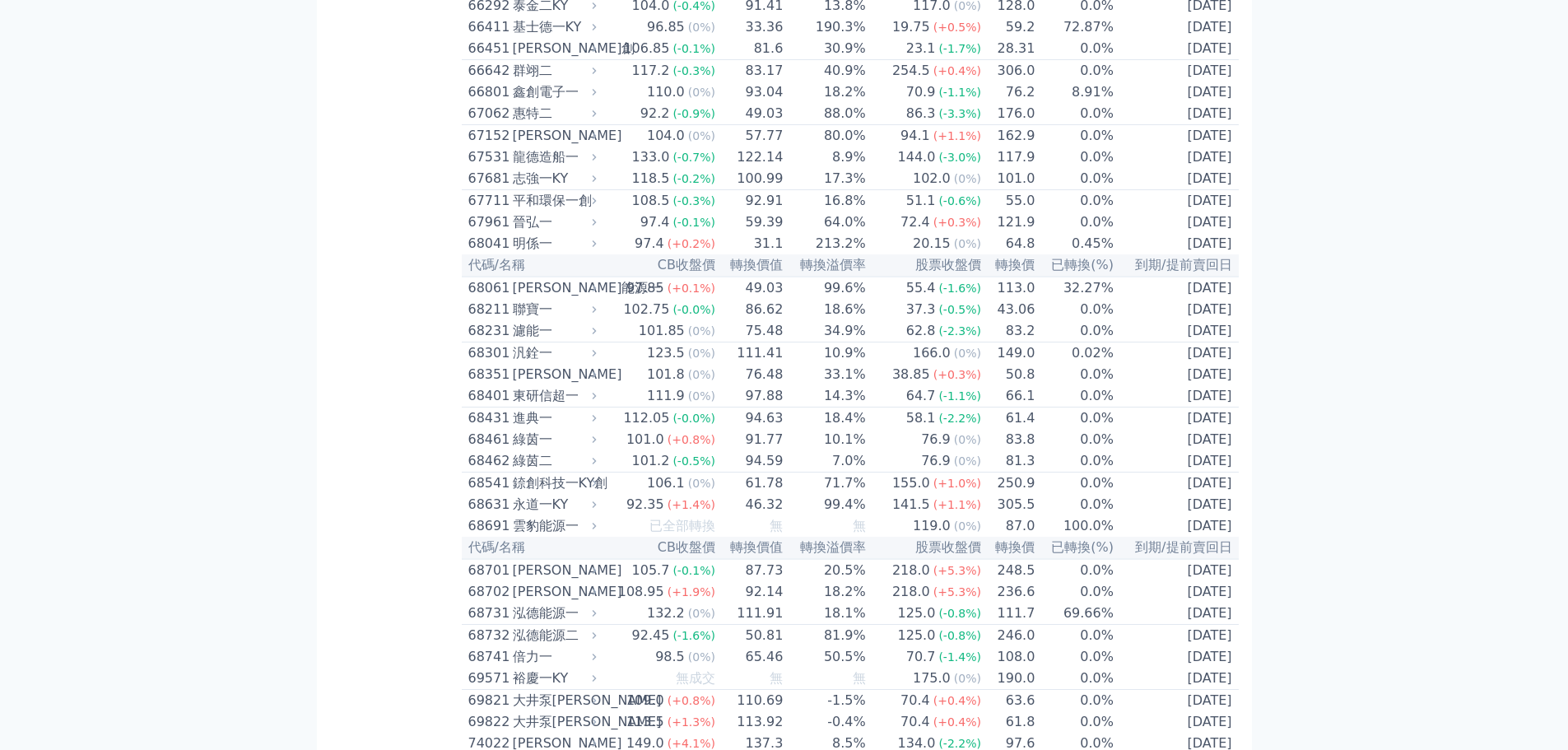
scroll to position [9582, 0]
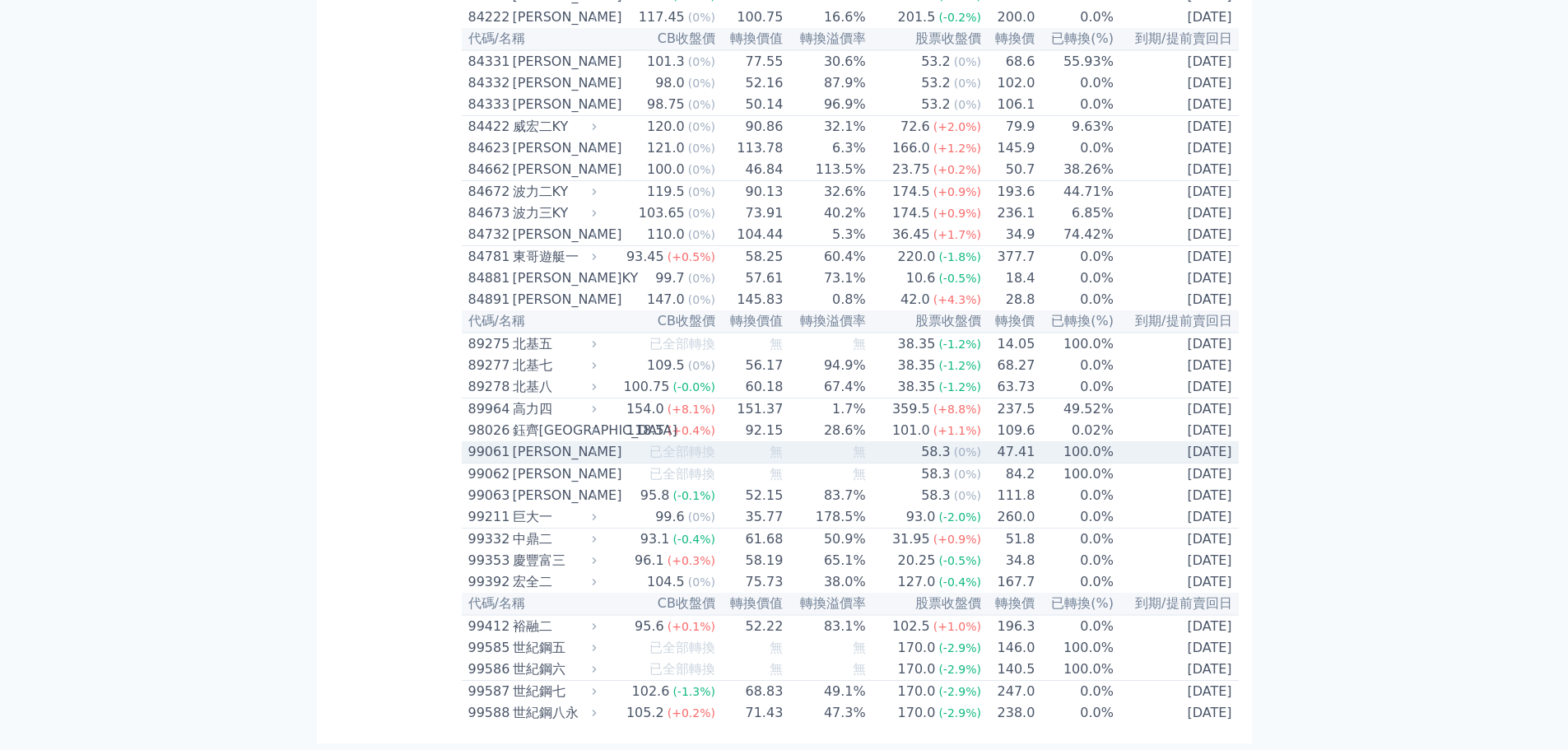
click at [531, 442] on div "[PERSON_NAME]" at bounding box center [553, 452] width 81 height 20
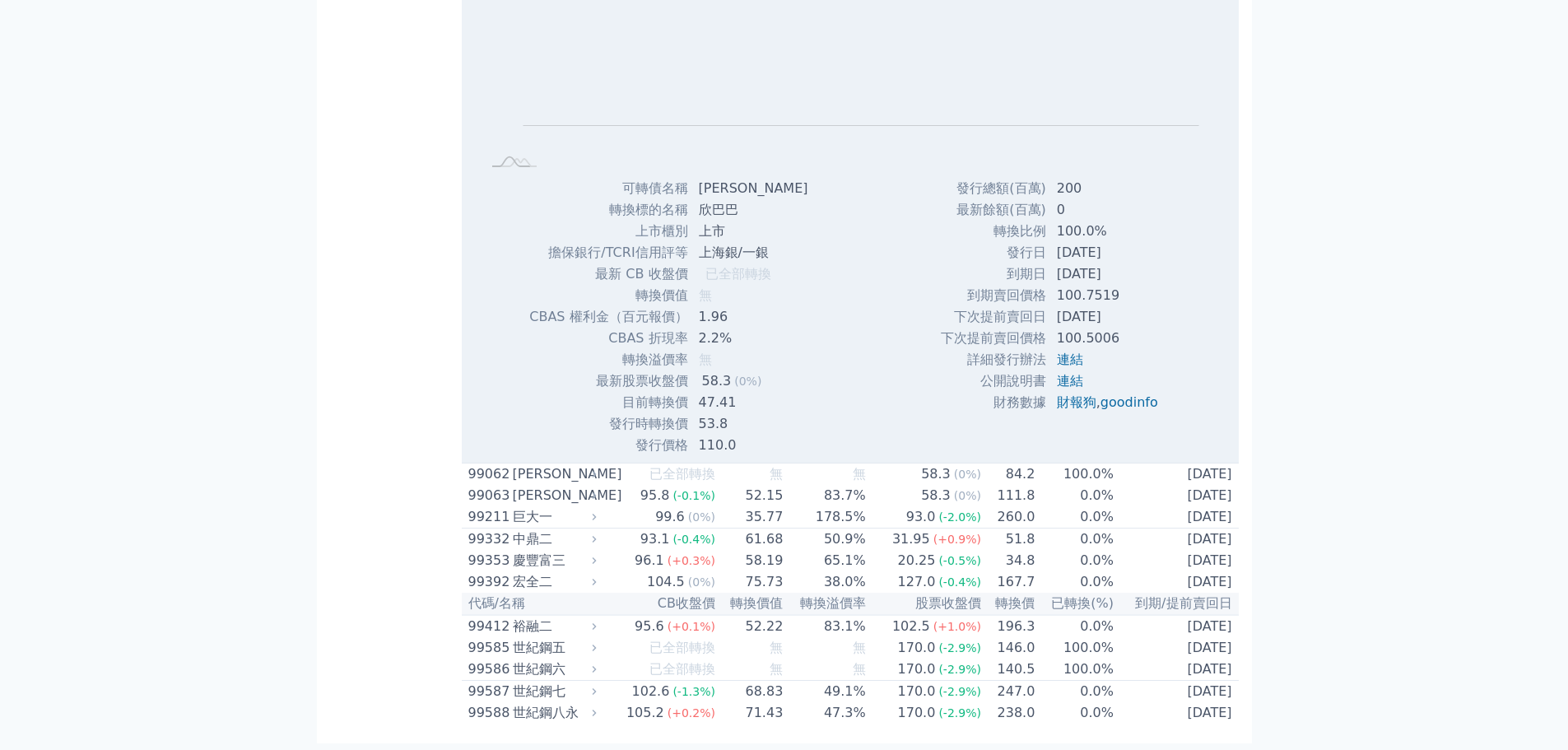
scroll to position [9993, 0]
drag, startPoint x: 649, startPoint y: 505, endPoint x: 754, endPoint y: 532, distance: 108.4
click at [754, 456] on tbody "可轉債名稱 欣巴巴一 轉換標的名稱 欣巴巴 上市櫃別 上市 擔保銀行/TCRI信用評等 上海銀/一銀 最新 CB 收盤價 已全部轉換 轉換價值 無 1.96 無" at bounding box center [674, 317] width 293 height 278
click at [792, 456] on div "可轉債名稱 欣巴巴一 轉換標的名稱 欣巴巴 上市櫃別 上市 擔保銀行/TCRI信用評等 上海銀/一銀 最新 CB 收盤價 已全部轉換" at bounding box center [666, 317] width 316 height 278
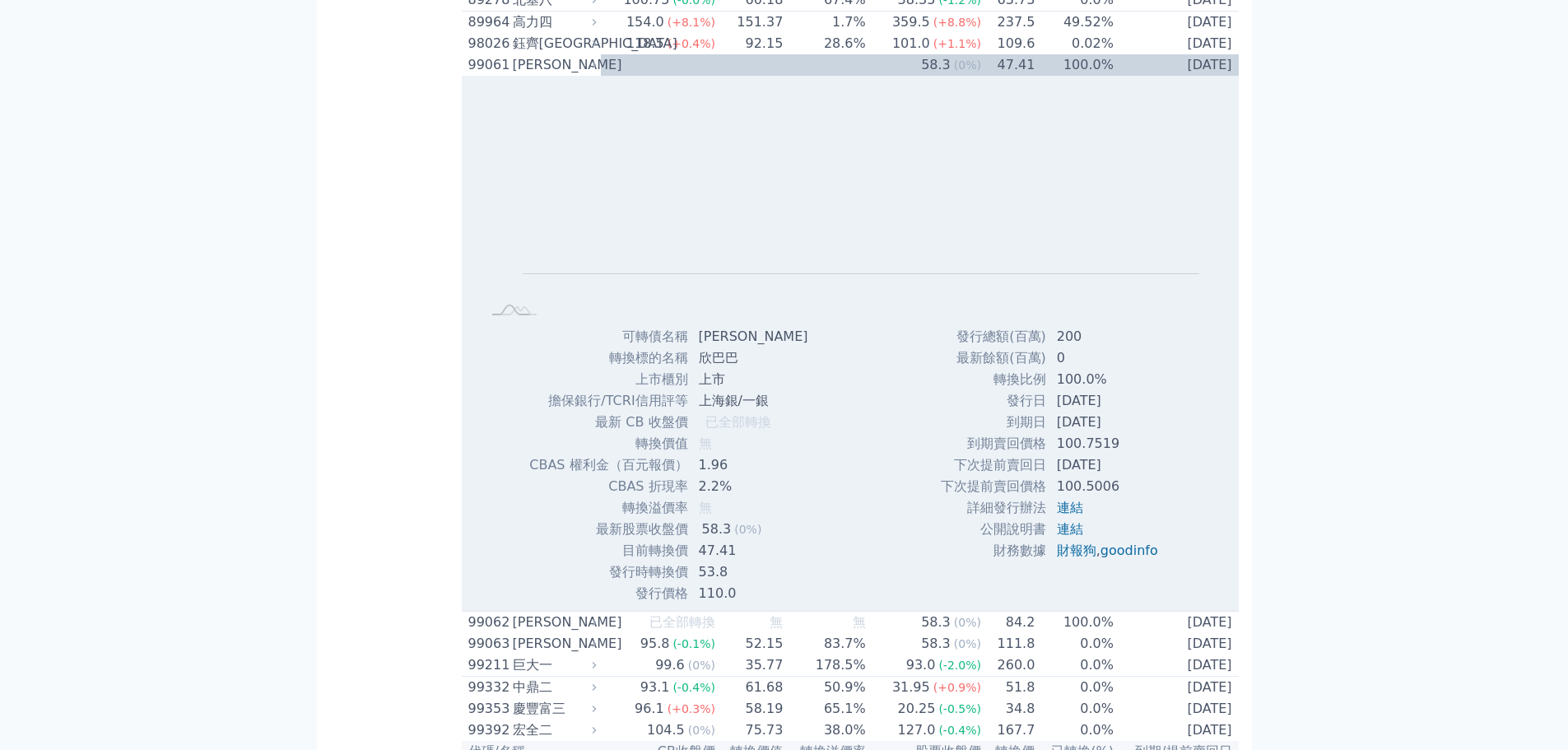
scroll to position [9170, 0]
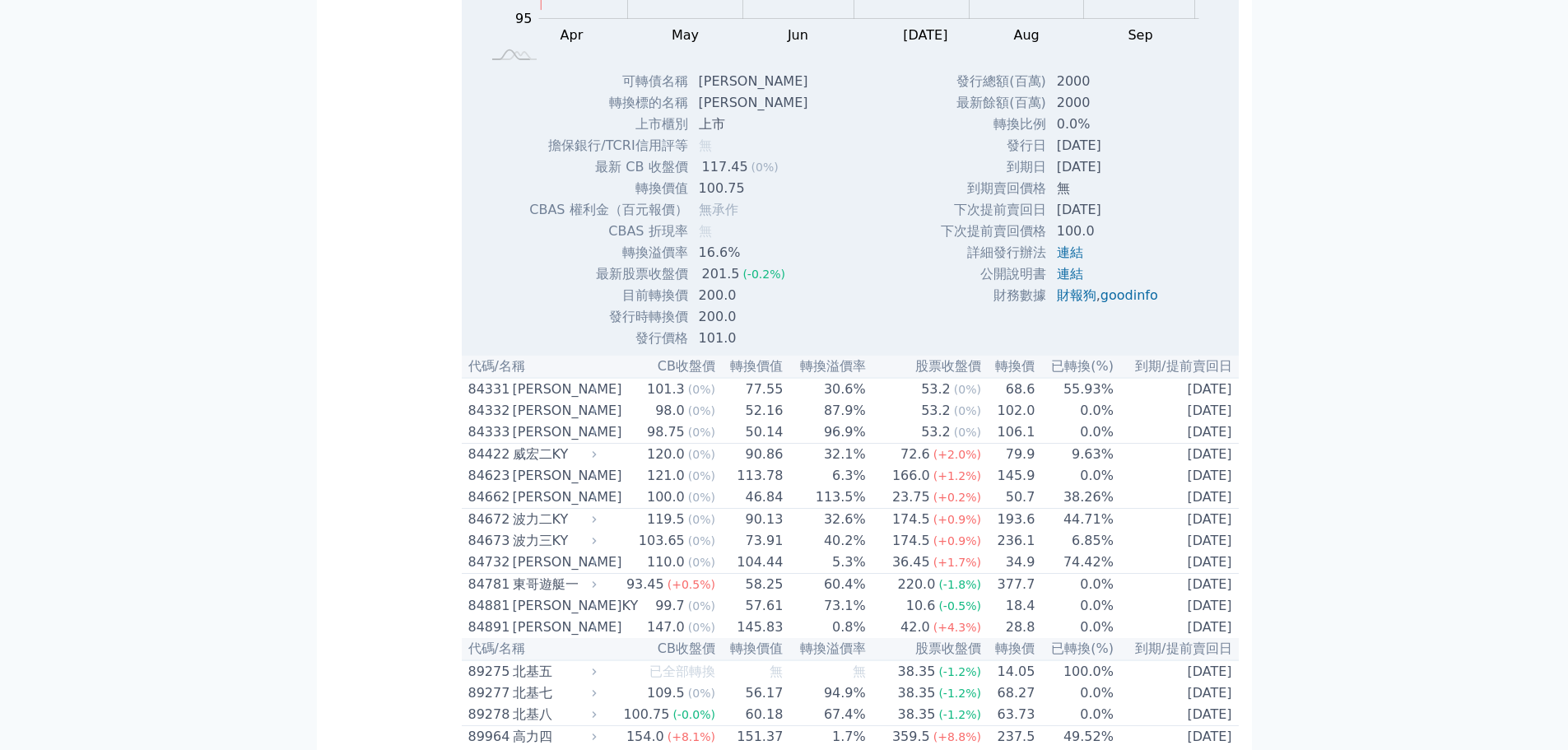
scroll to position [8923, 0]
